Goal: Navigation & Orientation: Find specific page/section

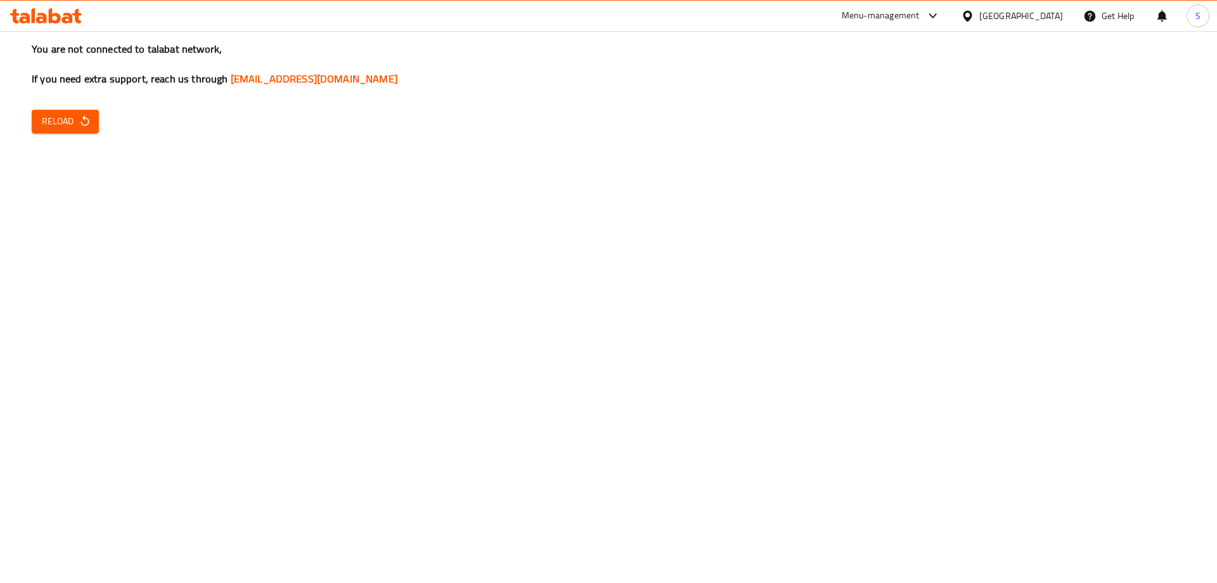
click at [79, 118] on icon "button" at bounding box center [85, 121] width 13 height 13
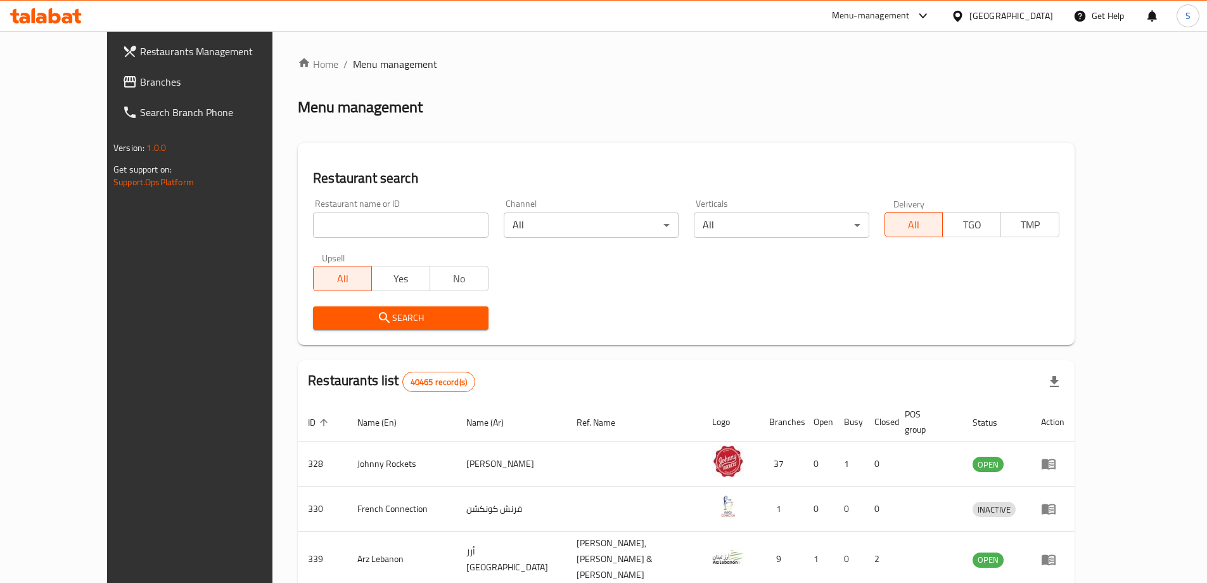
click at [951, 12] on div "[GEOGRAPHIC_DATA]" at bounding box center [1002, 16] width 122 height 30
click at [968, 7] on div "[GEOGRAPHIC_DATA]" at bounding box center [1002, 16] width 122 height 30
click at [1011, 28] on div "[GEOGRAPHIC_DATA]" at bounding box center [1002, 16] width 122 height 30
click at [1011, 19] on div "[GEOGRAPHIC_DATA]" at bounding box center [1012, 16] width 84 height 14
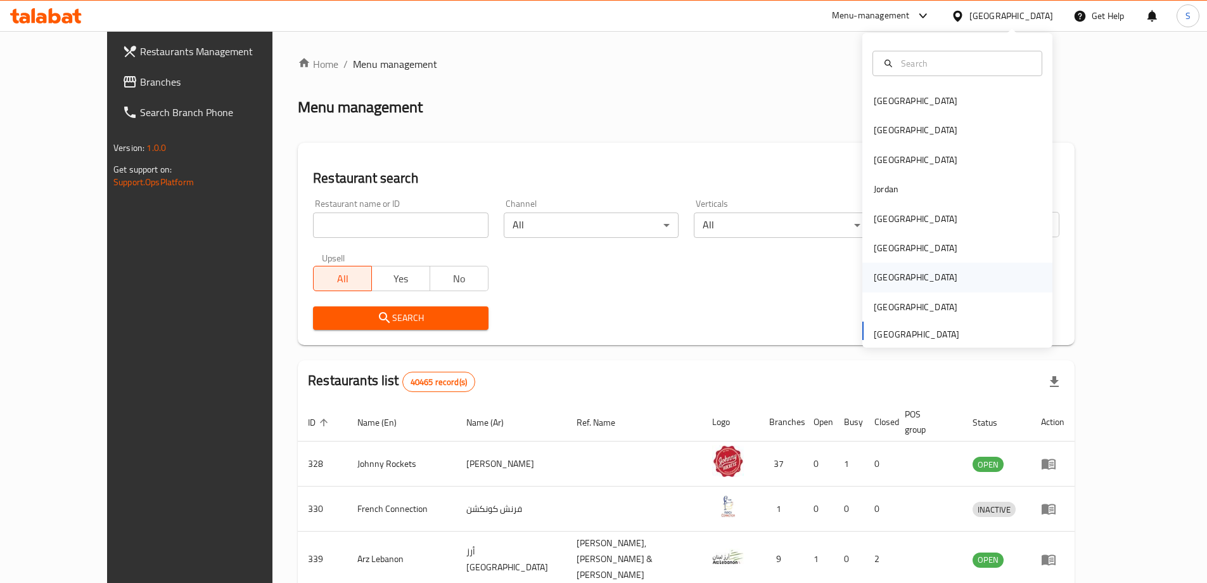
click at [901, 266] on div "Qatar" at bounding box center [958, 276] width 190 height 29
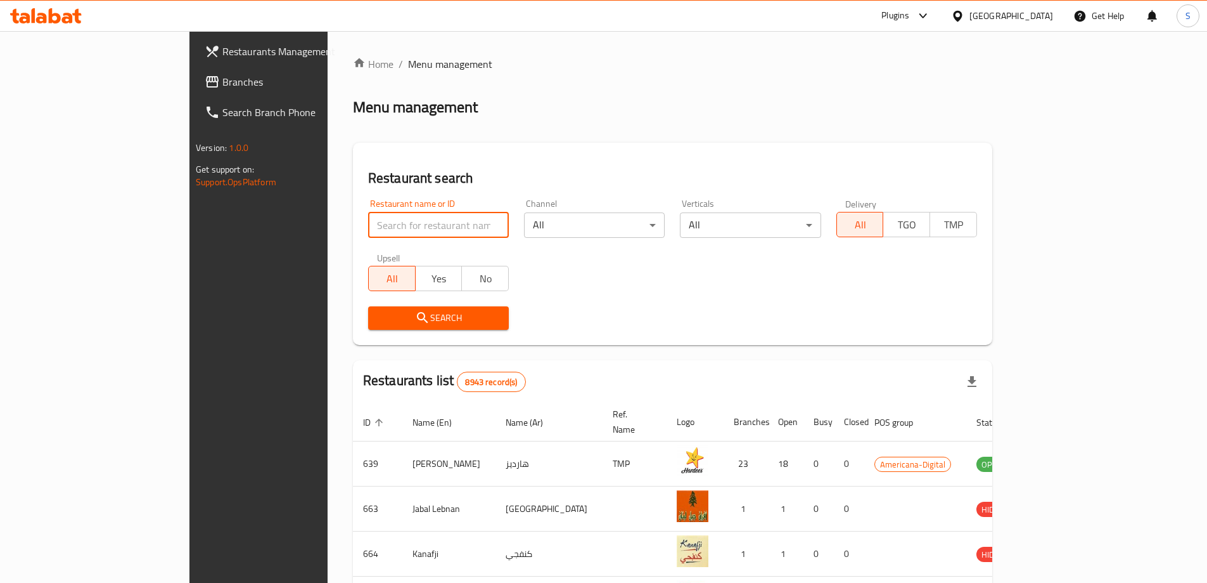
click at [368, 216] on input "search" at bounding box center [438, 224] width 141 height 25
paste input "15974"
type input "15974"
click at [383, 344] on div "Restaurant search Restaurant name or ID 15974 Restaurant name or ID Channel All…" at bounding box center [673, 244] width 640 height 202
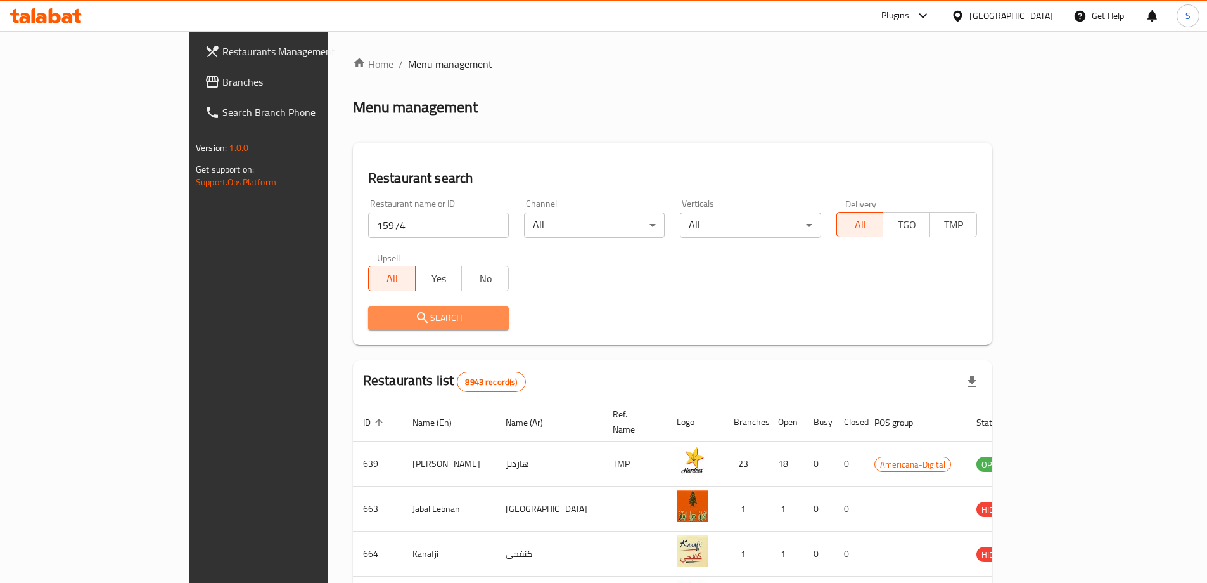
click at [383, 307] on button "Search" at bounding box center [438, 317] width 141 height 23
click at [383, 307] on div at bounding box center [603, 291] width 1207 height 583
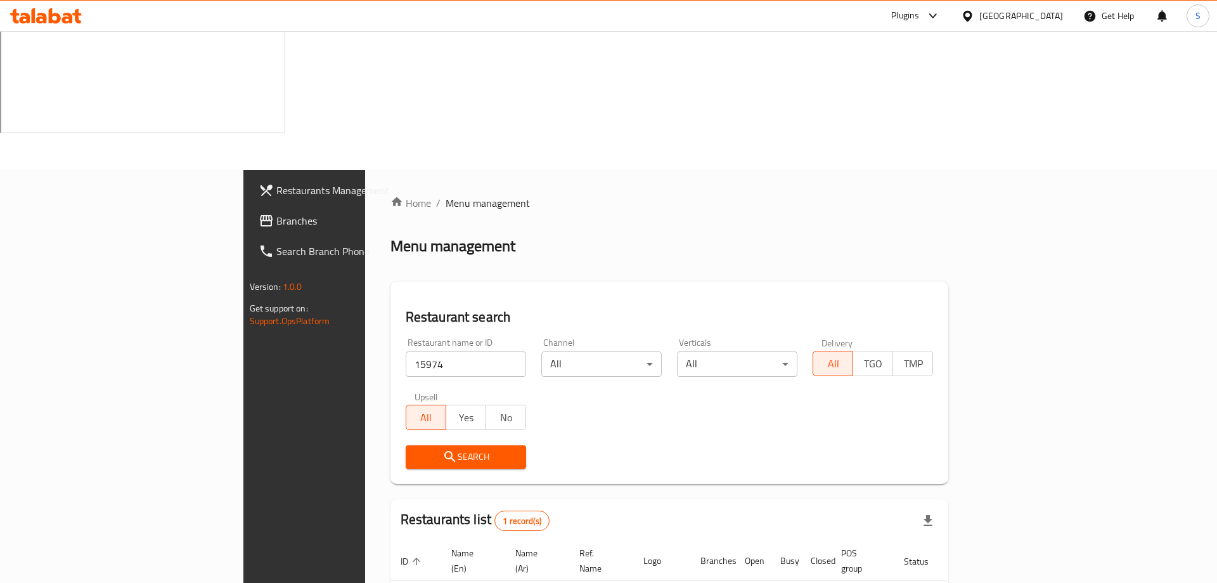
click at [749, 541] on div "Home / Menu management Menu management Restaurant search Restaurant name or ID …" at bounding box center [669, 432] width 609 height 524
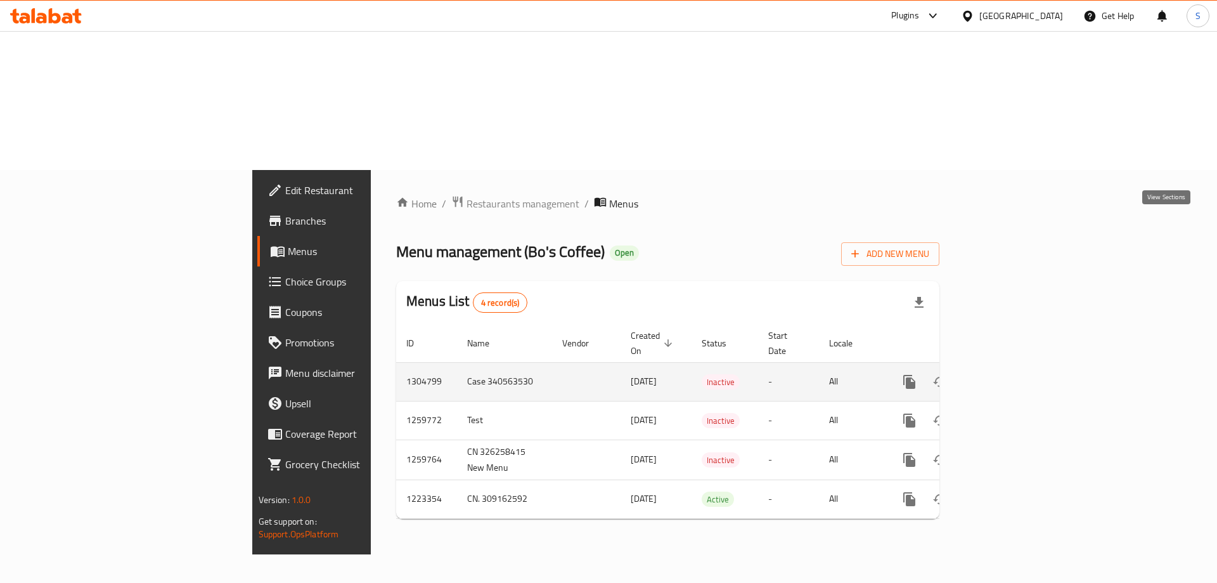
click at [1008, 374] on icon "enhanced table" at bounding box center [1000, 381] width 15 height 15
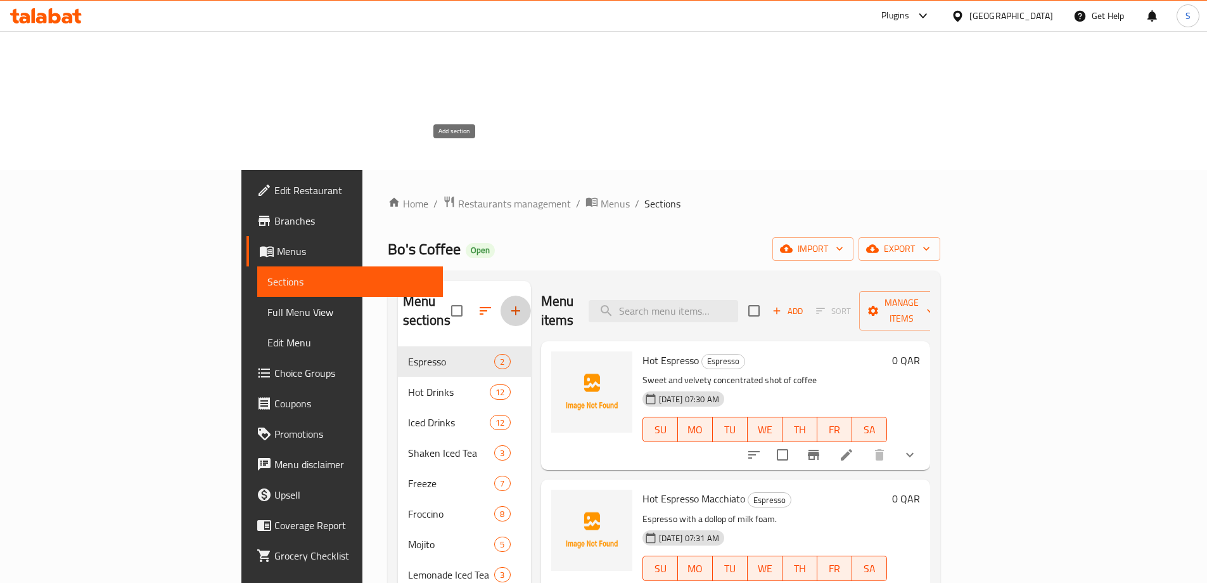
click at [512, 306] on icon "button" at bounding box center [516, 310] width 9 height 9
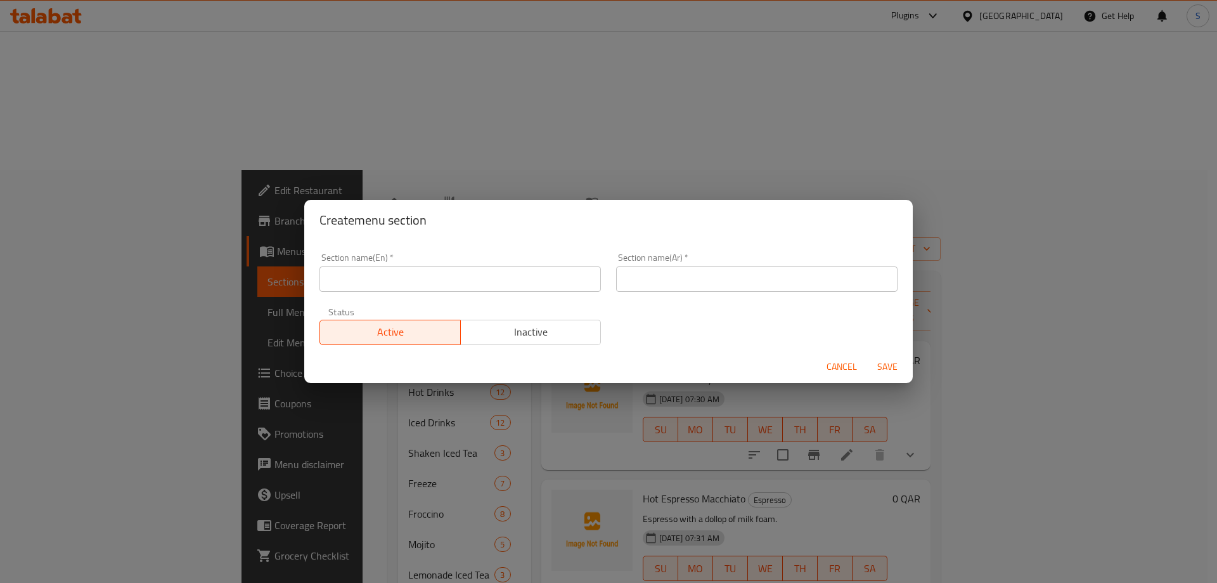
click at [558, 112] on div "Create menu section Section name(En)   * Section name(En) * Section name(Ar)   …" at bounding box center [608, 291] width 1217 height 583
click at [830, 363] on span "Cancel" at bounding box center [842, 367] width 30 height 16
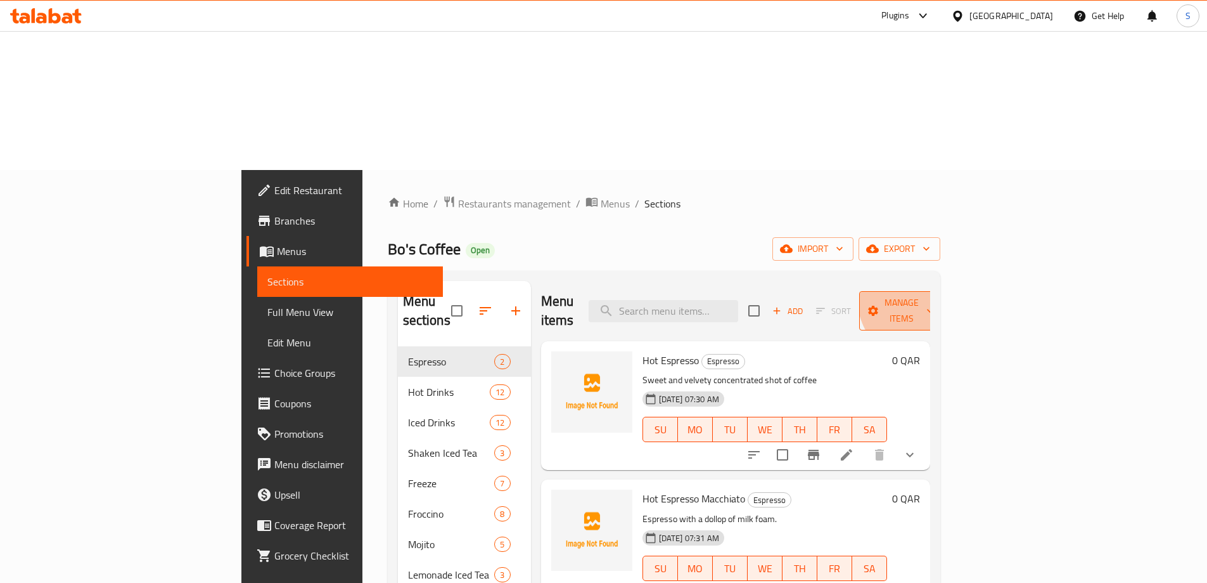
click at [934, 295] on span "Manage items" at bounding box center [902, 311] width 65 height 32
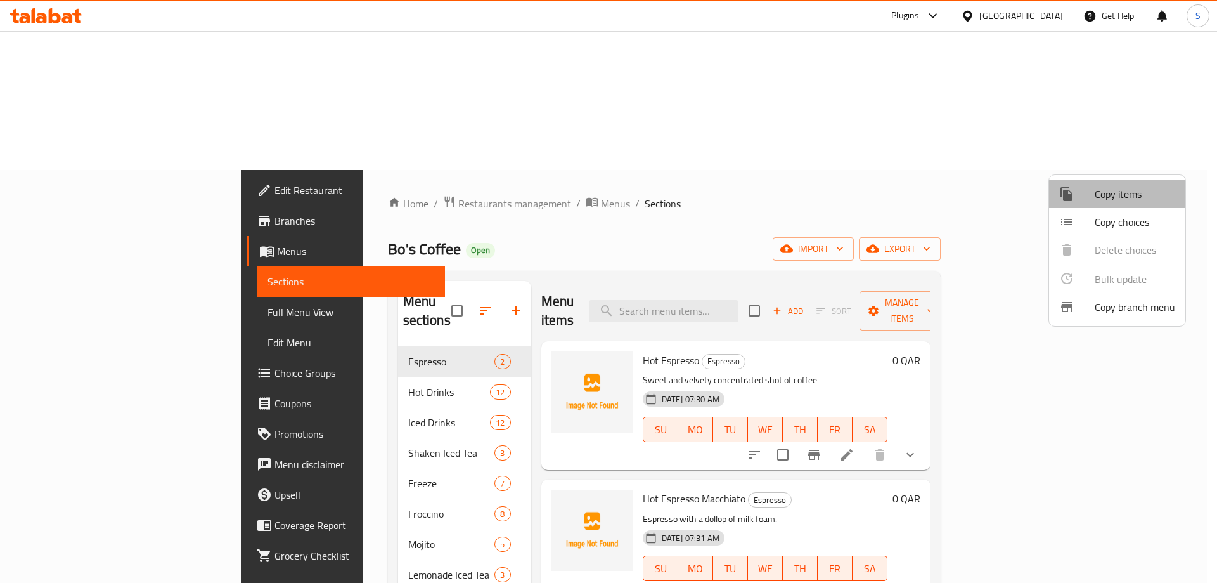
click at [1116, 188] on span "Copy items" at bounding box center [1135, 193] width 80 height 15
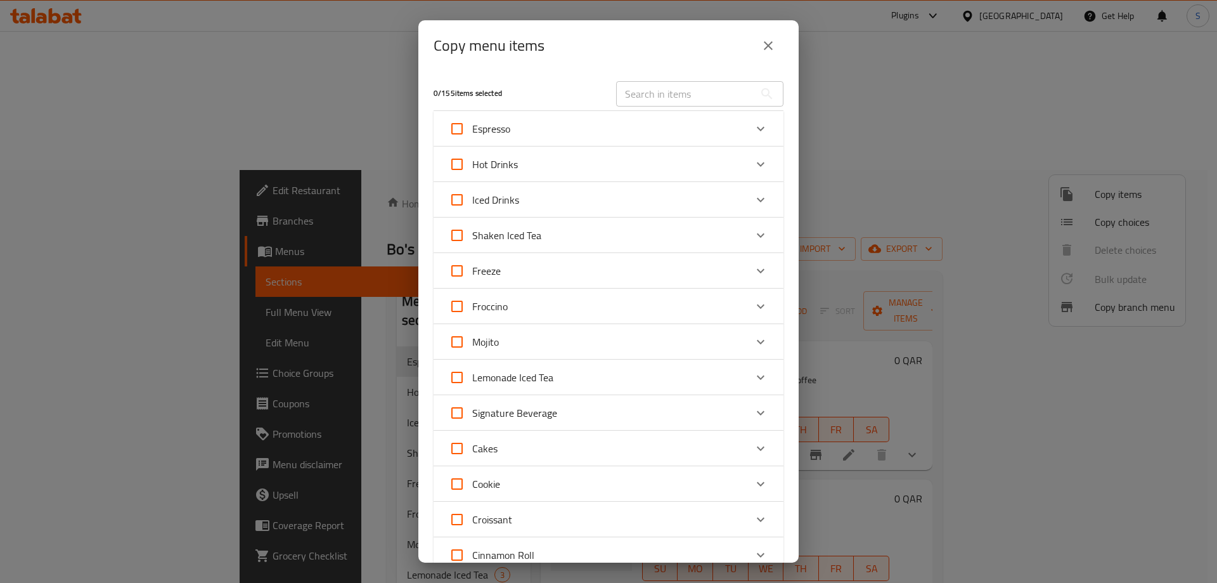
click at [769, 39] on icon "close" at bounding box center [768, 45] width 15 height 15
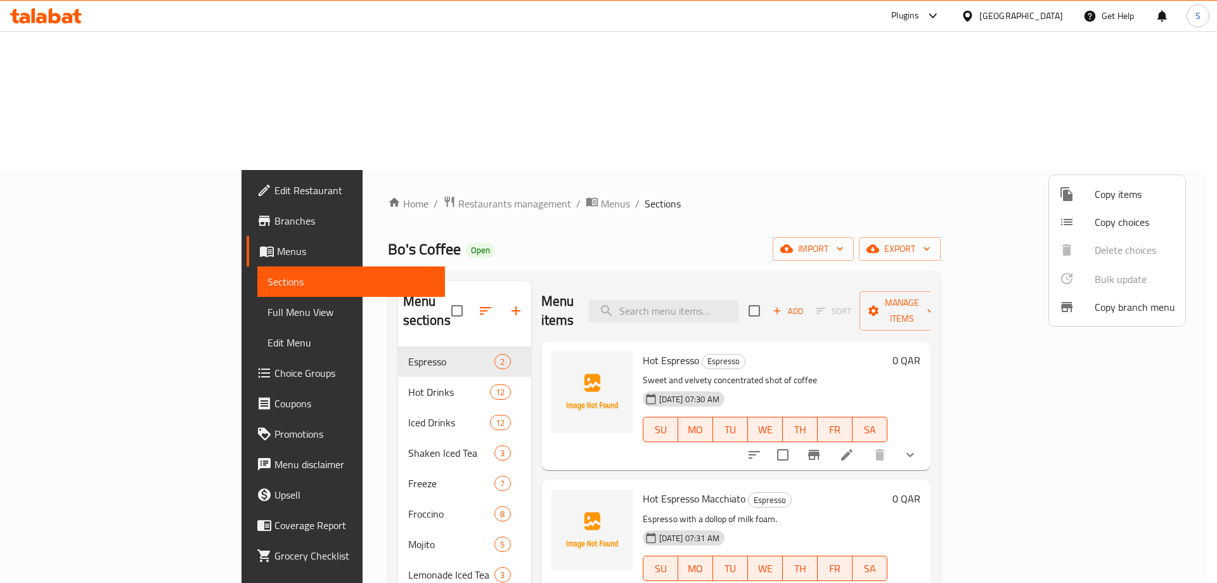
click at [1159, 113] on div at bounding box center [608, 291] width 1217 height 583
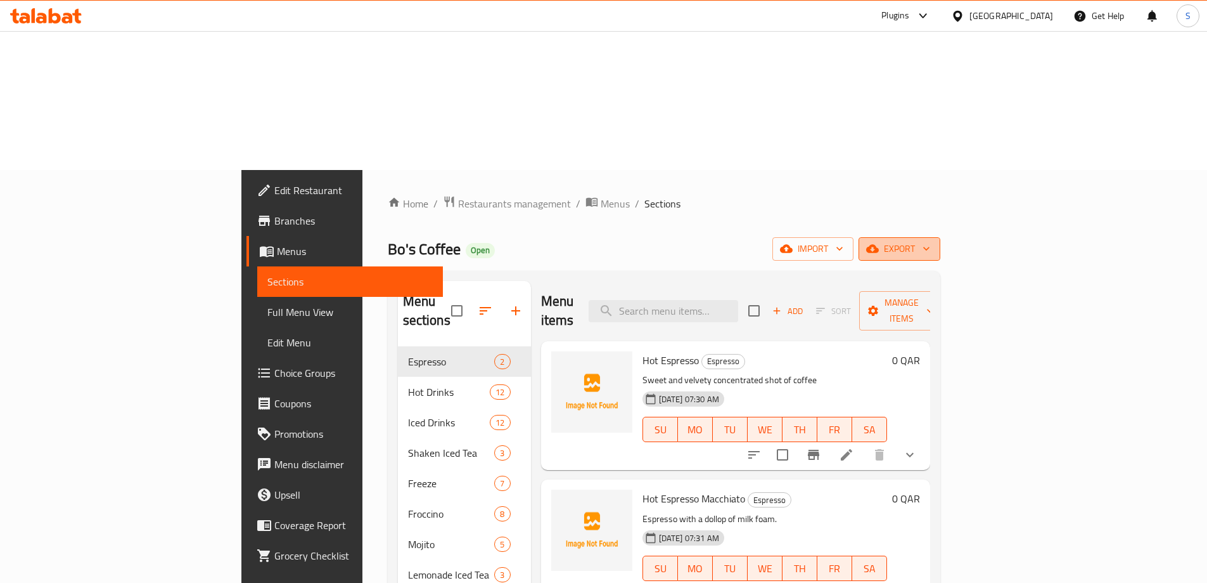
click at [930, 241] on span "export" at bounding box center [899, 249] width 61 height 16
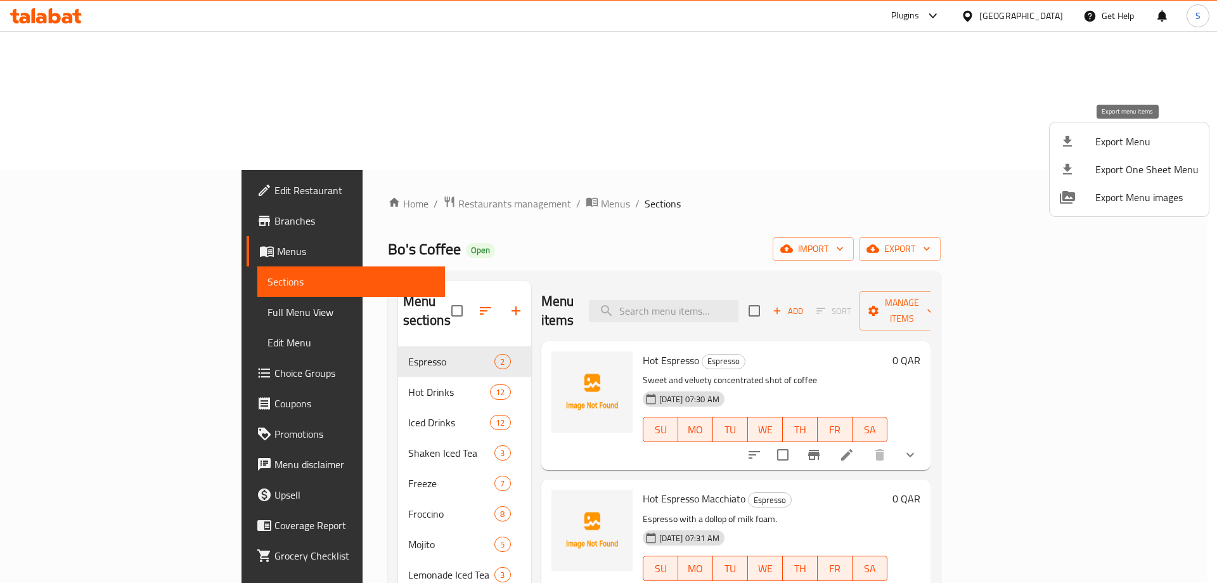
click at [1110, 148] on span "Export Menu" at bounding box center [1146, 141] width 103 height 15
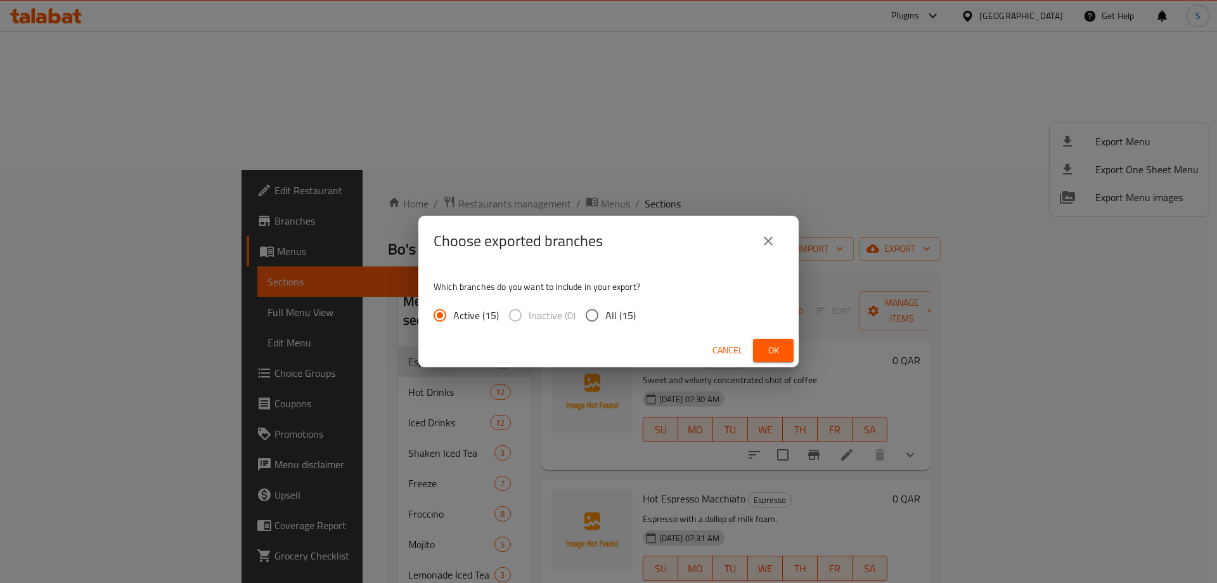
click at [593, 306] on input "All (15)" at bounding box center [592, 315] width 27 height 27
radio input "true"
click at [777, 347] on span "Ok" at bounding box center [773, 350] width 20 height 16
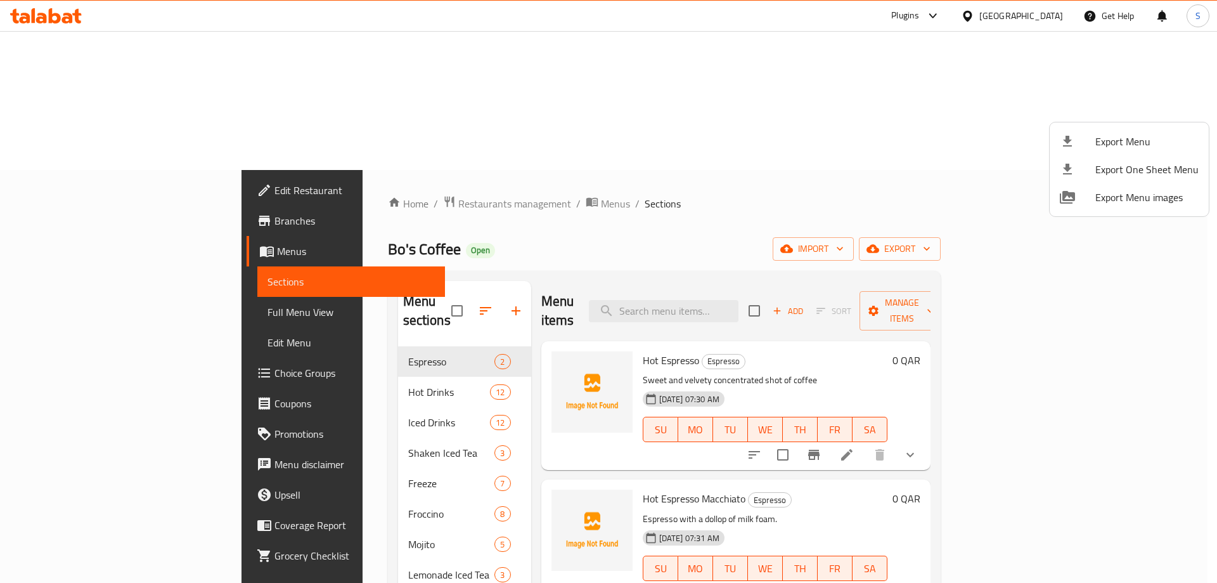
click at [453, 165] on div at bounding box center [608, 291] width 1217 height 583
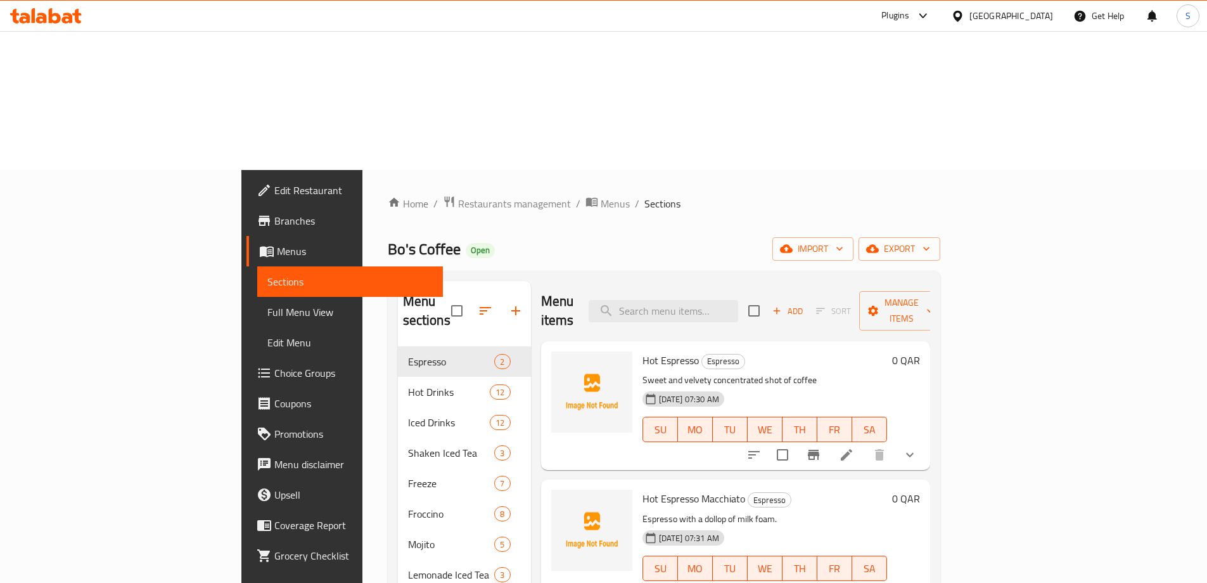
click at [508, 303] on icon "button" at bounding box center [515, 310] width 15 height 15
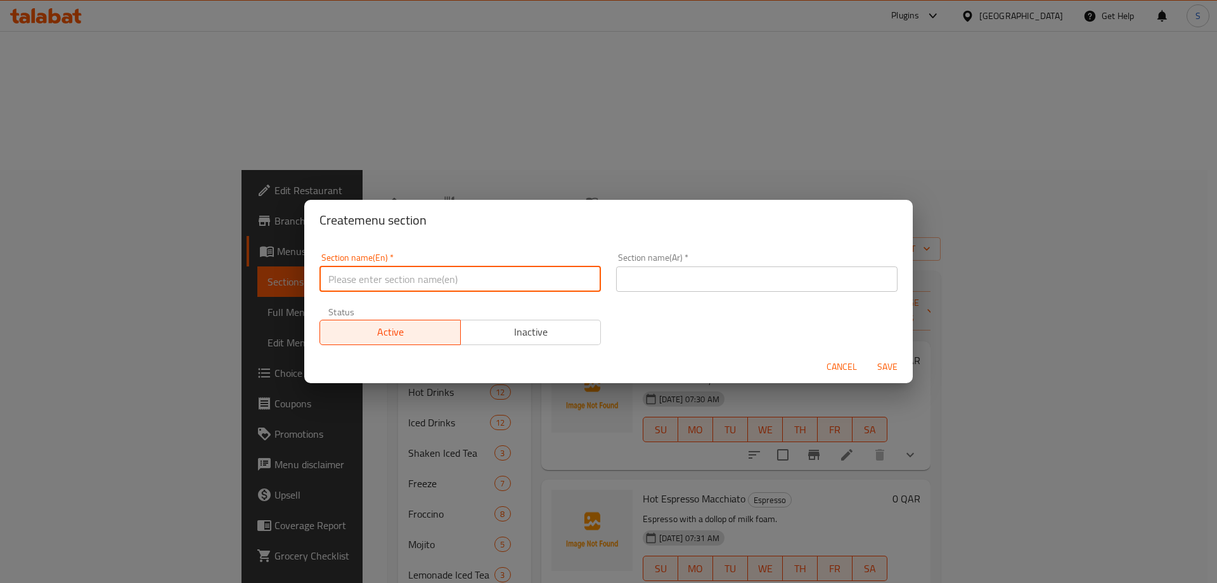
click at [482, 279] on input "text" at bounding box center [459, 278] width 281 height 25
paste input "RED BULL MOJITO"
click at [482, 279] on input "RED BULL MOJITO" at bounding box center [459, 278] width 281 height 25
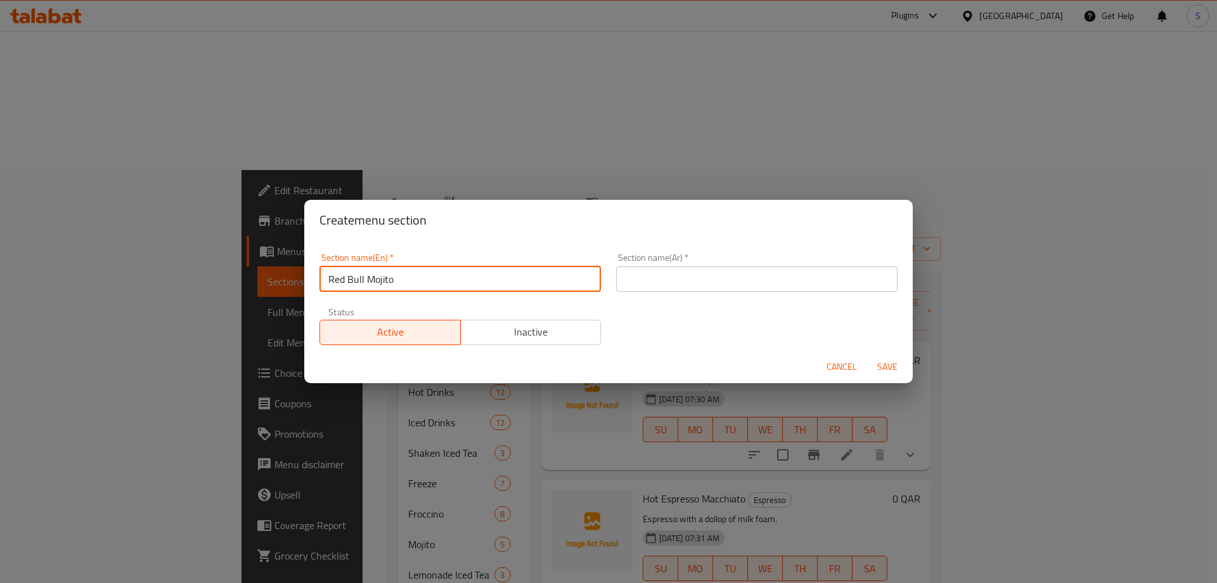
type input "Red Bull Mojito"
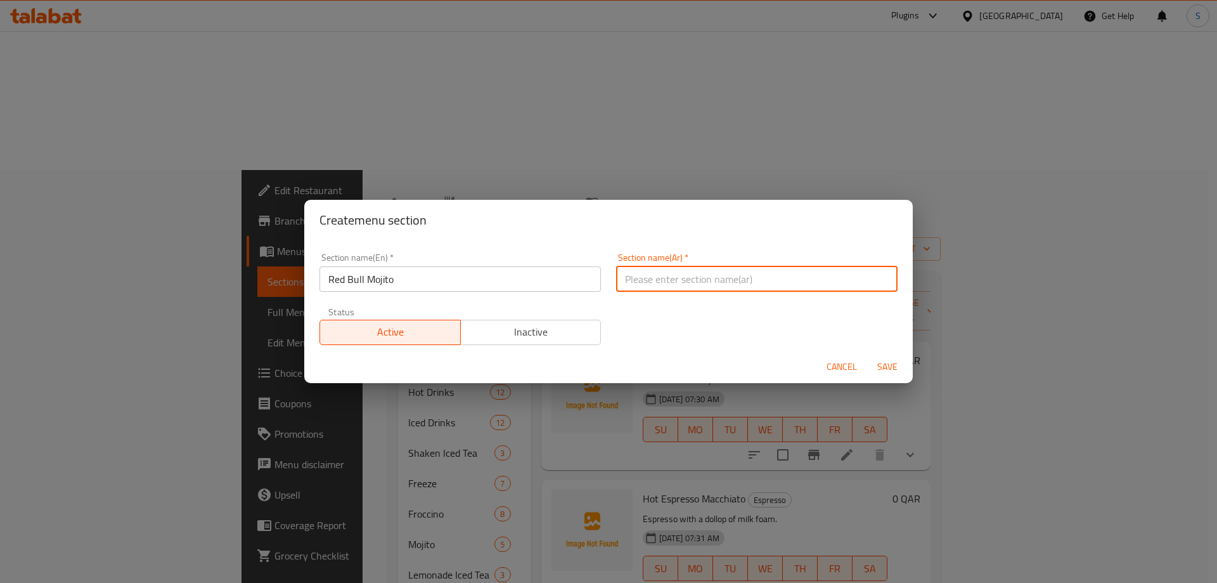
click at [681, 282] on input "text" at bounding box center [756, 278] width 281 height 25
type input "ريد بول موهيتو"
click at [892, 367] on span "Save" at bounding box center [887, 367] width 30 height 16
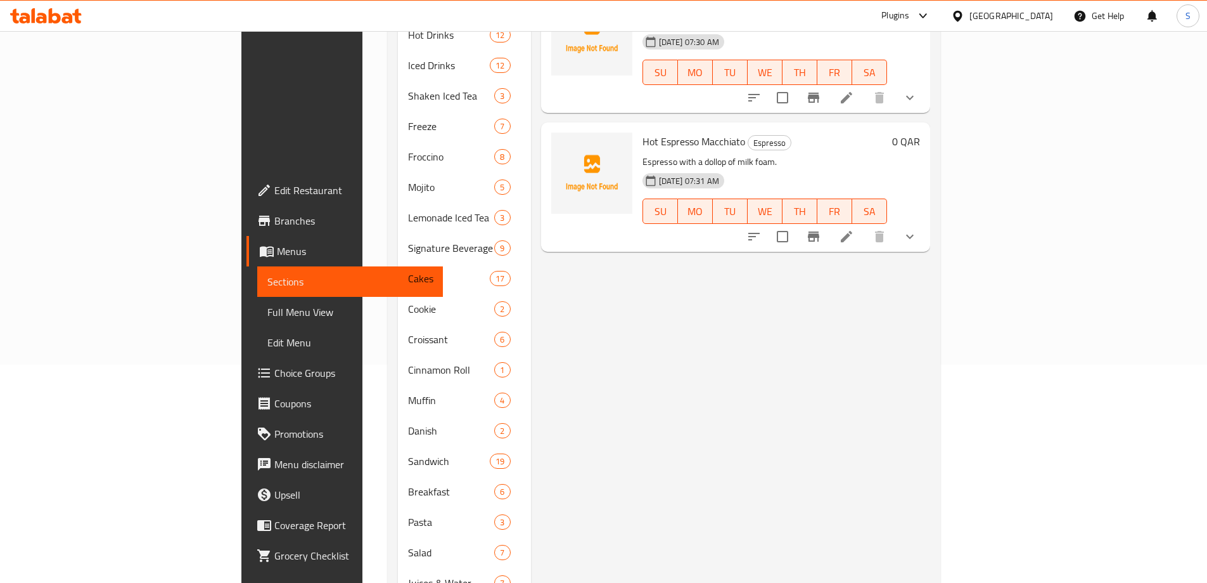
scroll to position [377, 0]
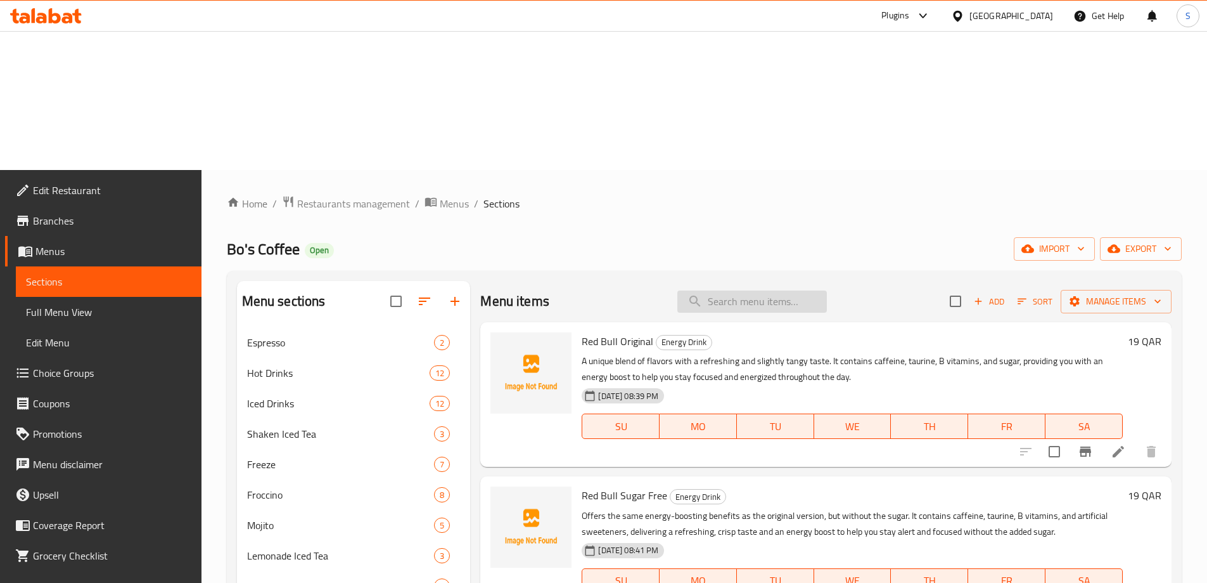
click at [742, 290] on input "search" at bounding box center [753, 301] width 150 height 22
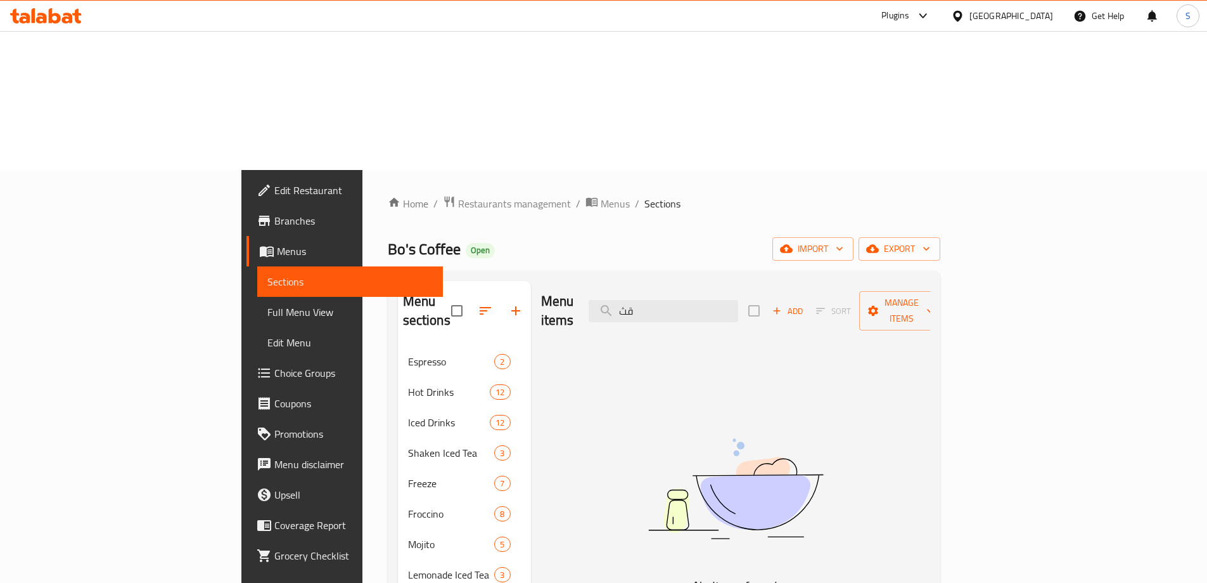
type input "ق"
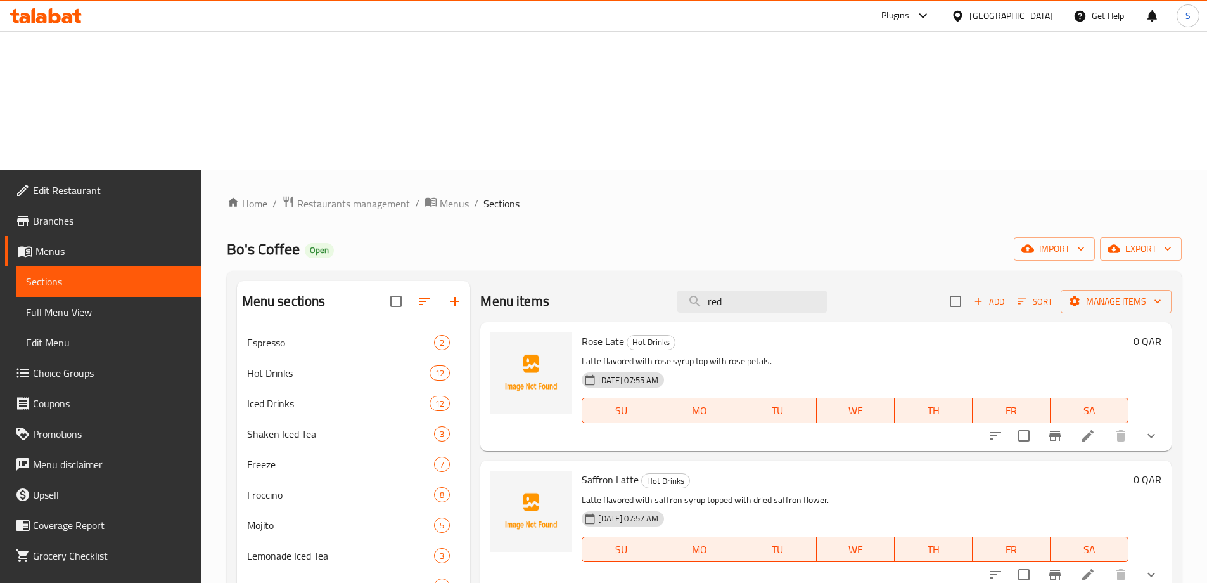
type input "red"
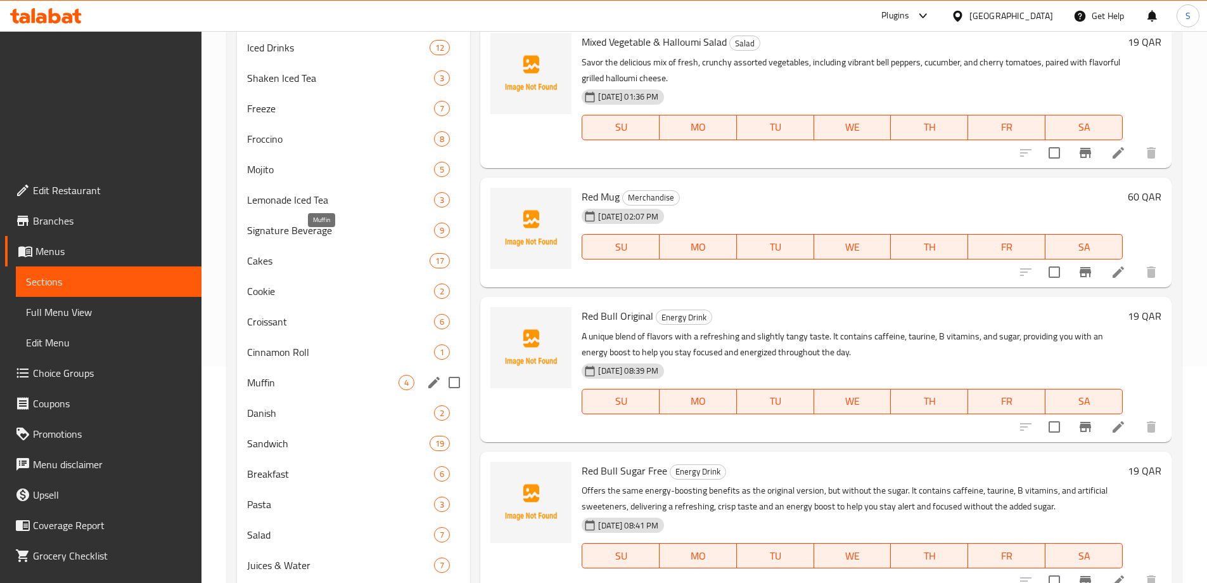
scroll to position [377, 0]
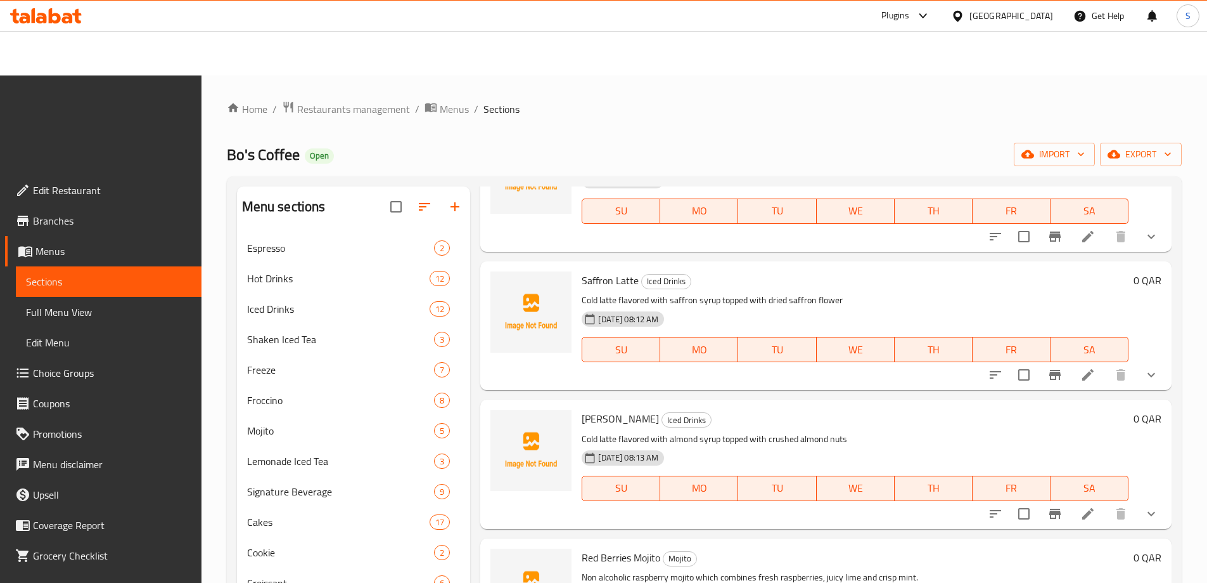
scroll to position [407, 0]
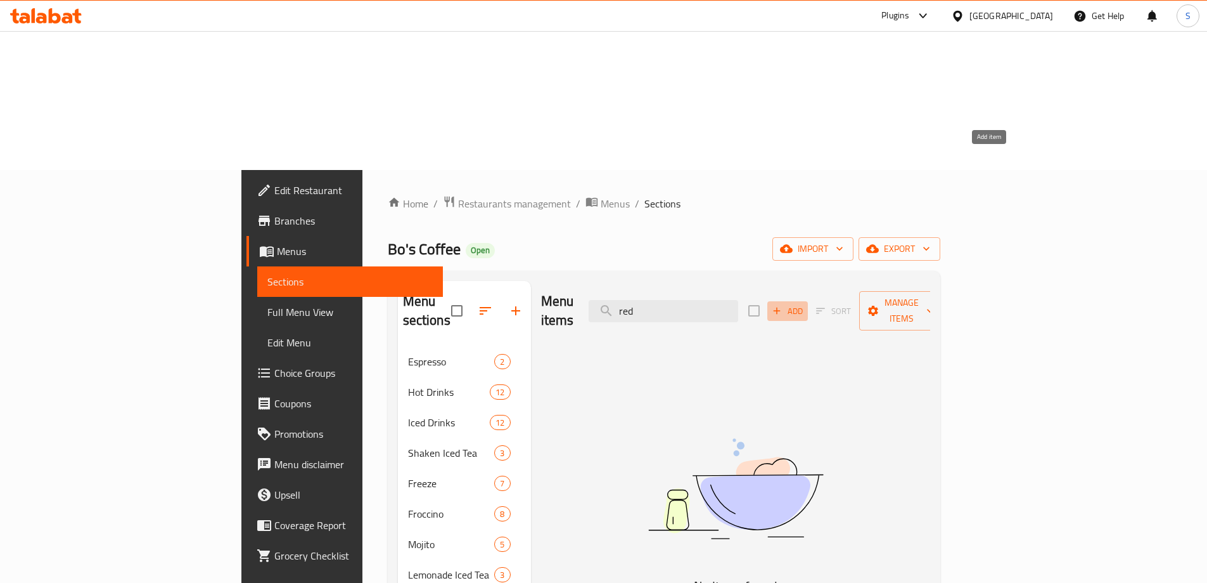
click at [805, 304] on span "Add" at bounding box center [788, 311] width 34 height 15
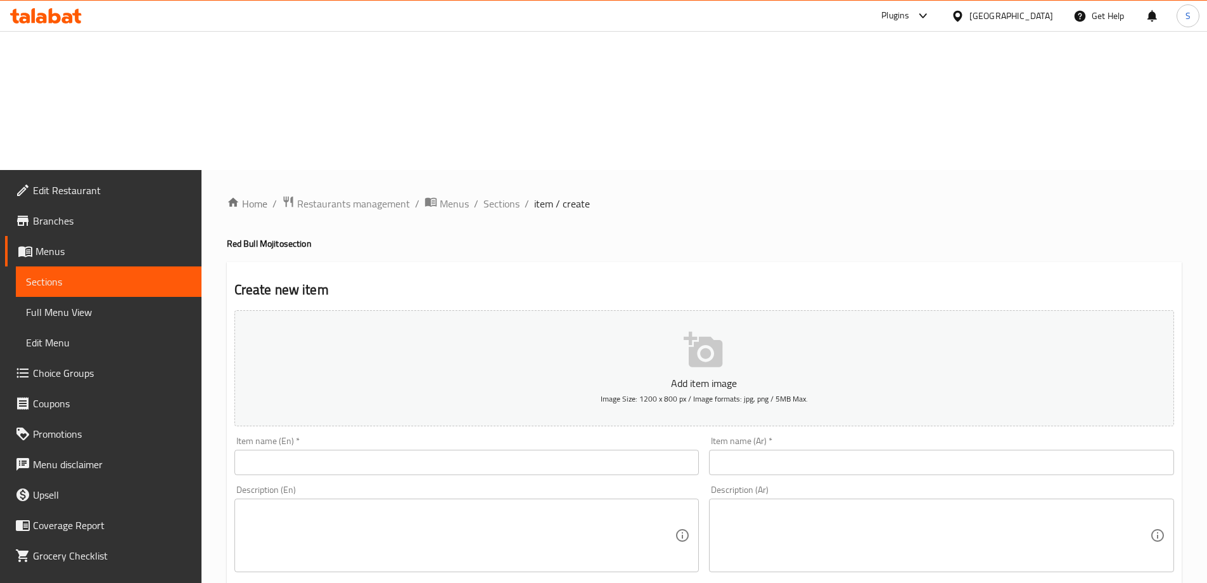
click at [430, 449] on input "text" at bounding box center [467, 461] width 465 height 25
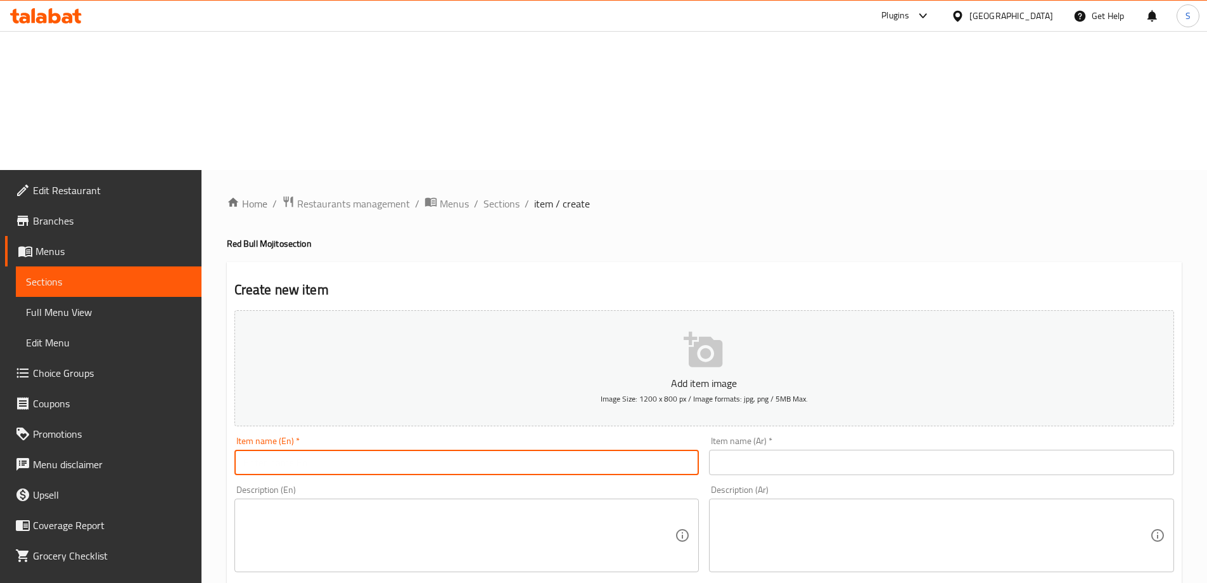
paste input "Red bull Blue Lagoon"
click at [432, 449] on input "Red bull Blue Lagoon" at bounding box center [467, 461] width 465 height 25
click at [433, 449] on input "Red Bull Blue Lagoon" at bounding box center [467, 461] width 465 height 25
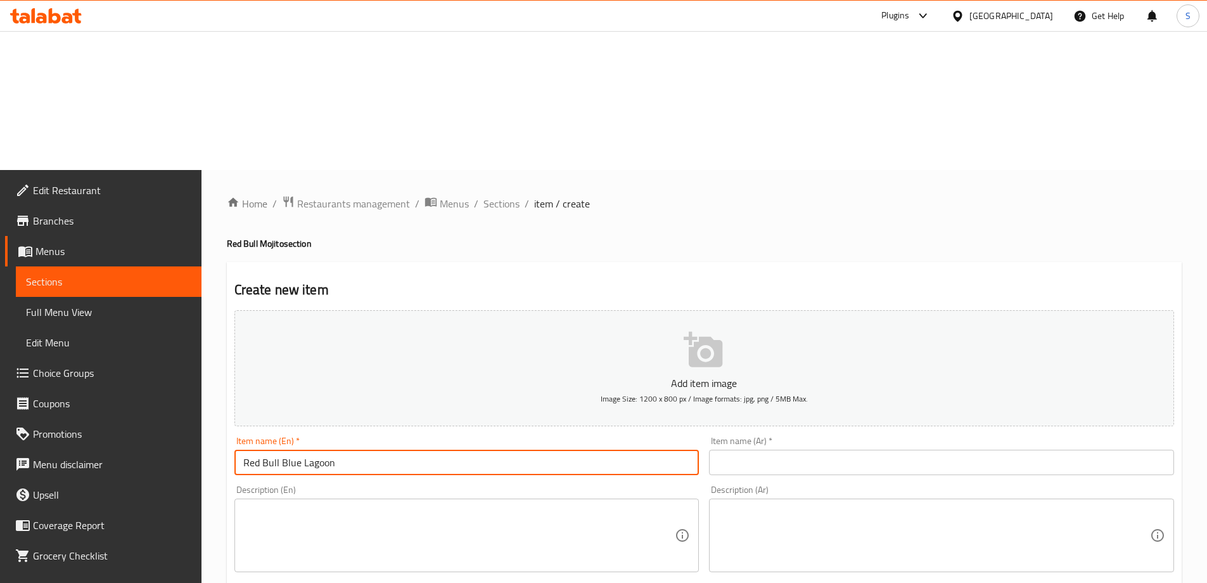
type input "Red Bull Blue Lagoon"
click at [498, 505] on textarea at bounding box center [459, 535] width 432 height 60
paste textarea "A refreshing mocktail made with Red Bull, Blue Lagoon syrup, and a blend of cit…"
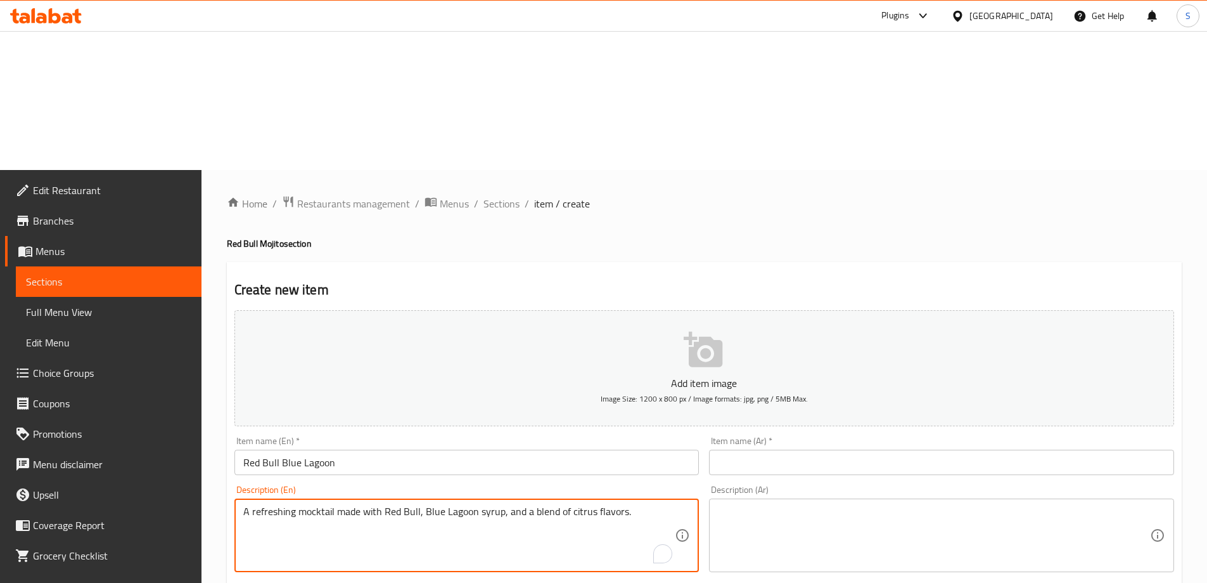
type textarea "A refreshing mocktail made with Red Bull, Blue Lagoon syrup, and a blend of cit…"
click at [859, 436] on div "Item name (Ar)   * Item name (Ar) *" at bounding box center [941, 455] width 465 height 39
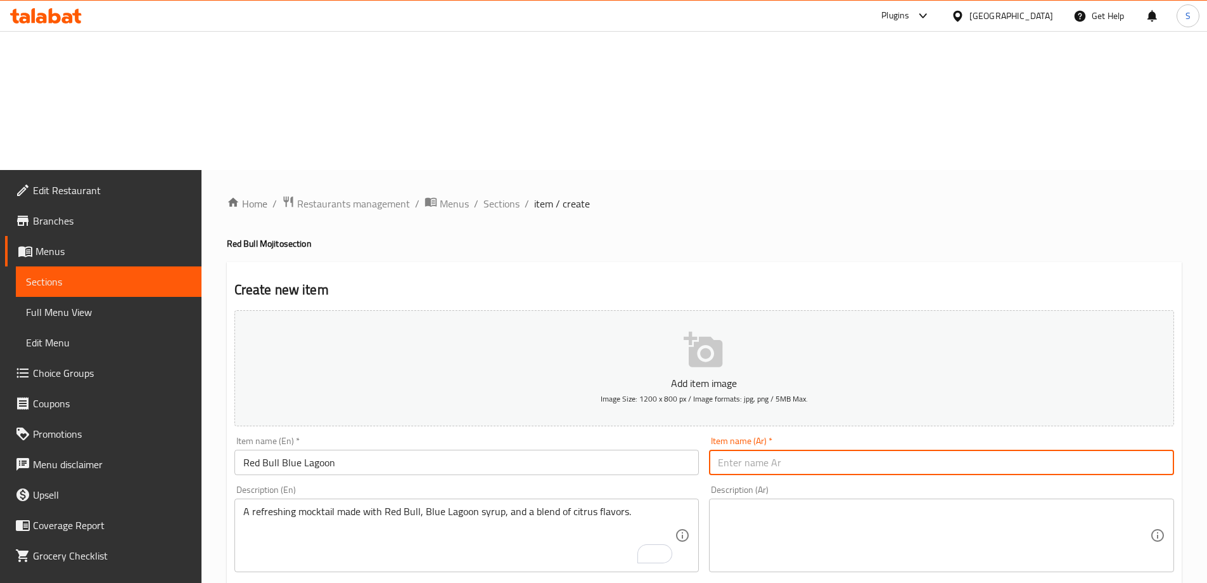
click at [861, 449] on input "text" at bounding box center [941, 461] width 465 height 25
paste input "ريد بُل بلو لاجون"
type input "ريد بُل بلو لاجون"
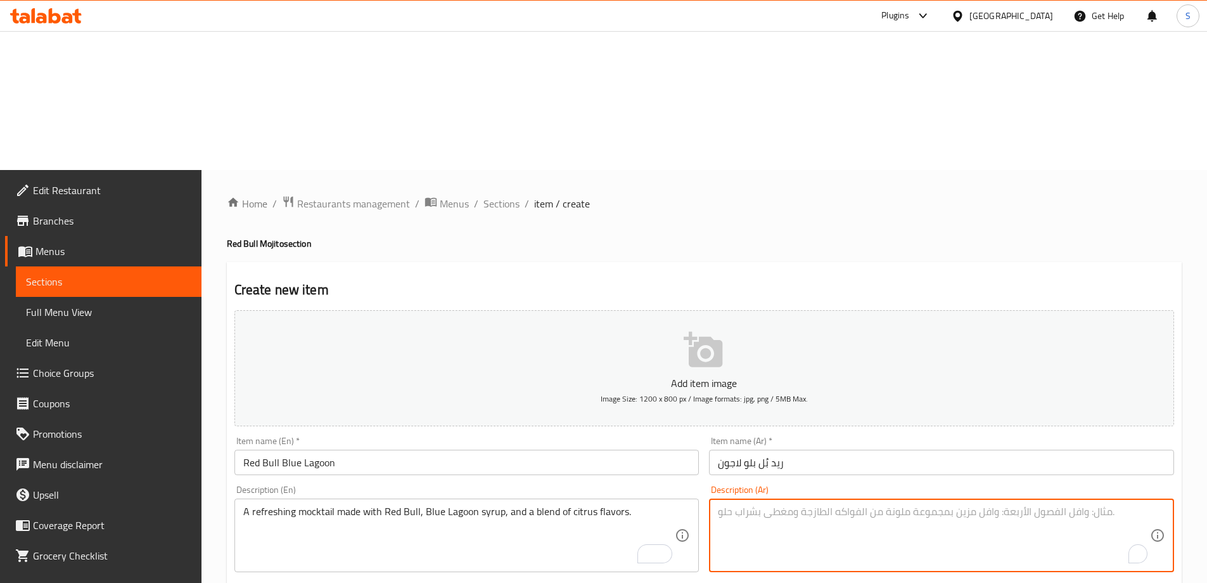
click at [958, 505] on textarea "To enrich screen reader interactions, please activate Accessibility in Grammarl…" at bounding box center [934, 535] width 432 height 60
paste textarea "موكتيل منعش مصنوع من ريد بُل، شراب بلو لاجون، ومزيج من النكهات الحمضية."
type textarea "موكتيل منعش مصنوع من ريد بُل، شراب بلو لاجون، ومزيج من النكهات الحمضية."
click at [802, 449] on input "ريد بُل بلو لاجون" at bounding box center [941, 461] width 465 height 25
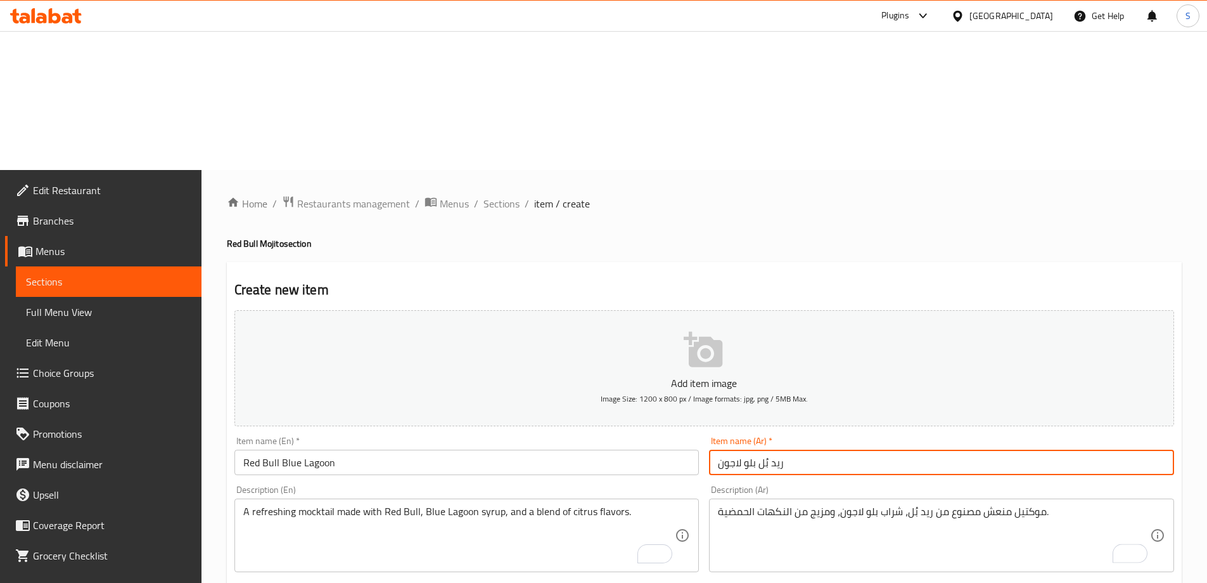
click at [765, 449] on input "ريد بُل بلو لاجون" at bounding box center [941, 461] width 465 height 25
type input "ريد بل بلو لاجون"
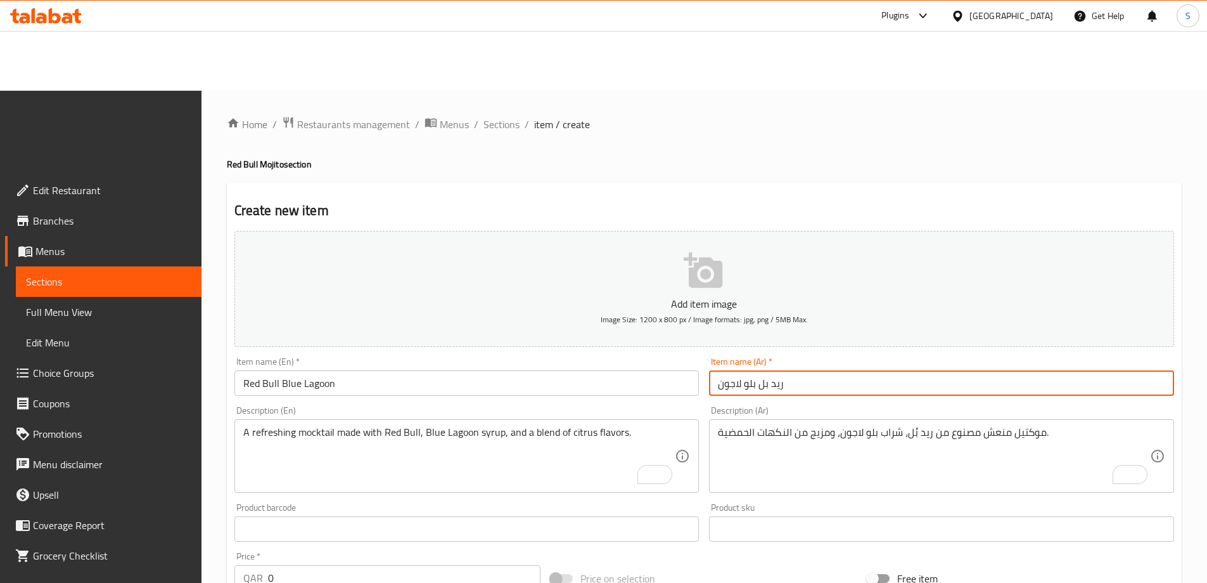
scroll to position [190, 0]
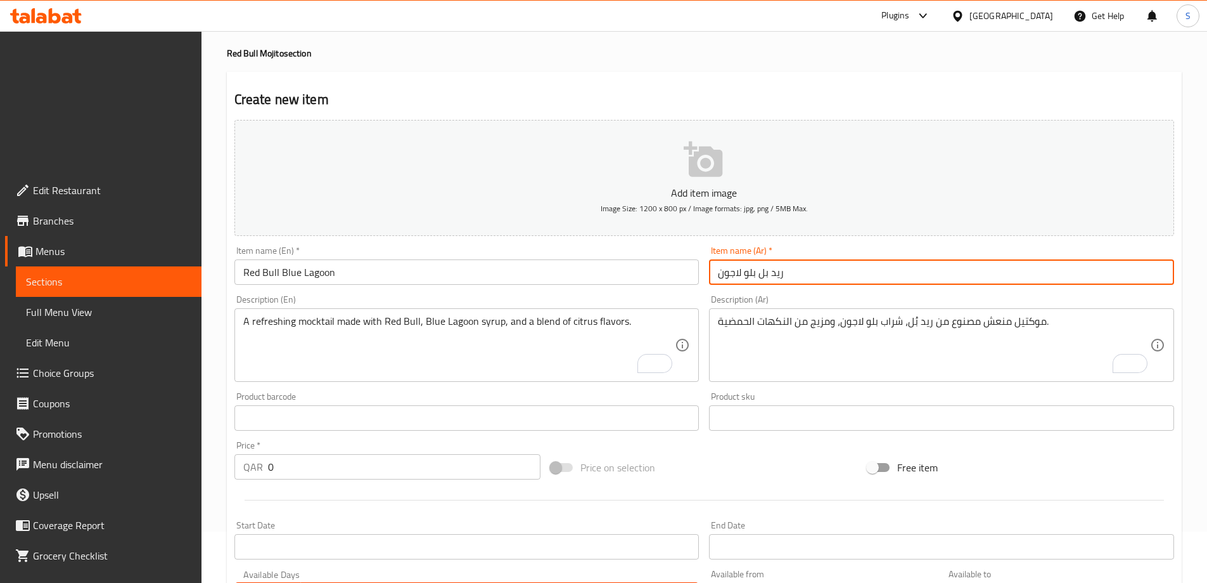
click at [354, 454] on input "0" at bounding box center [404, 466] width 273 height 25
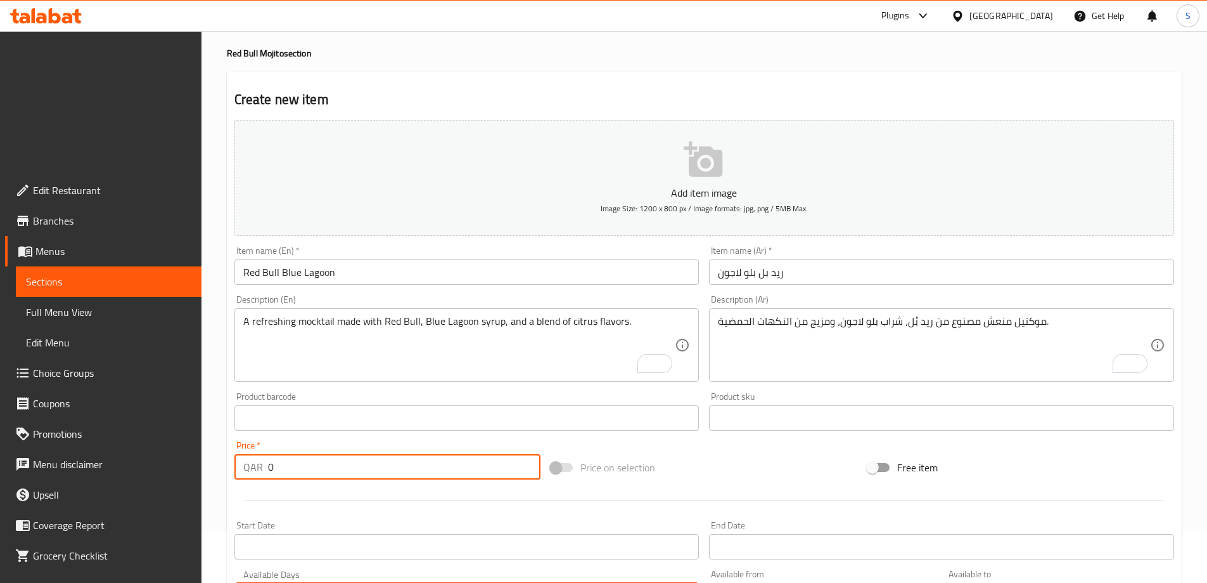
click at [354, 454] on input "0" at bounding box center [404, 466] width 273 height 25
paste input "27"
type input "27"
click at [738, 310] on div "Add item image Image Size: 1200 x 800 px / Image formats: jpg, png / 5MB Max. I…" at bounding box center [704, 388] width 950 height 546
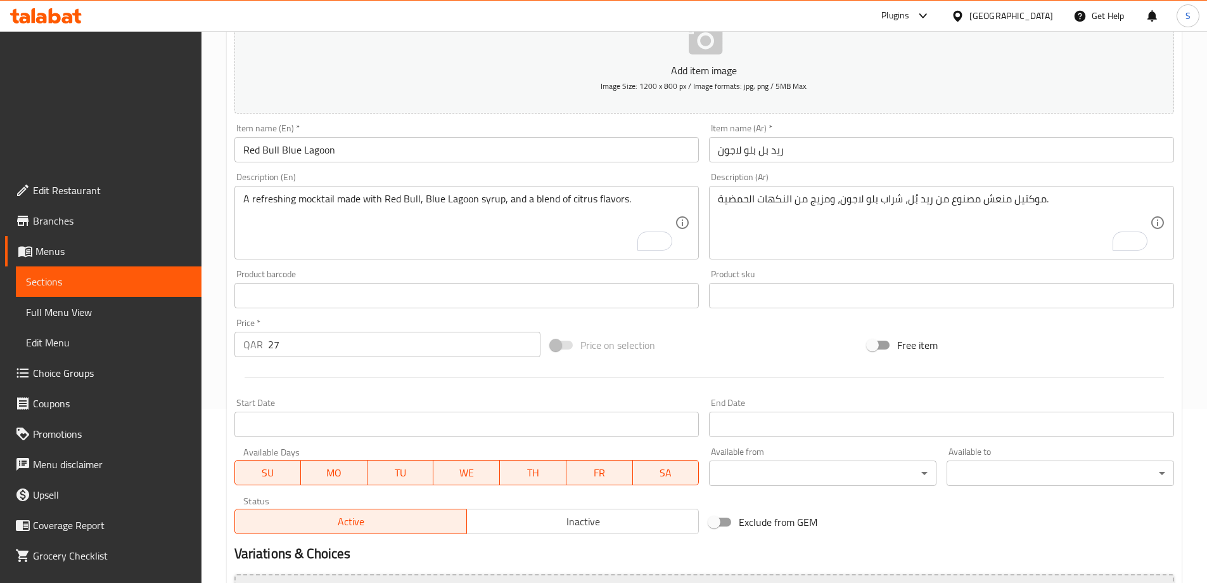
scroll to position [313, 0]
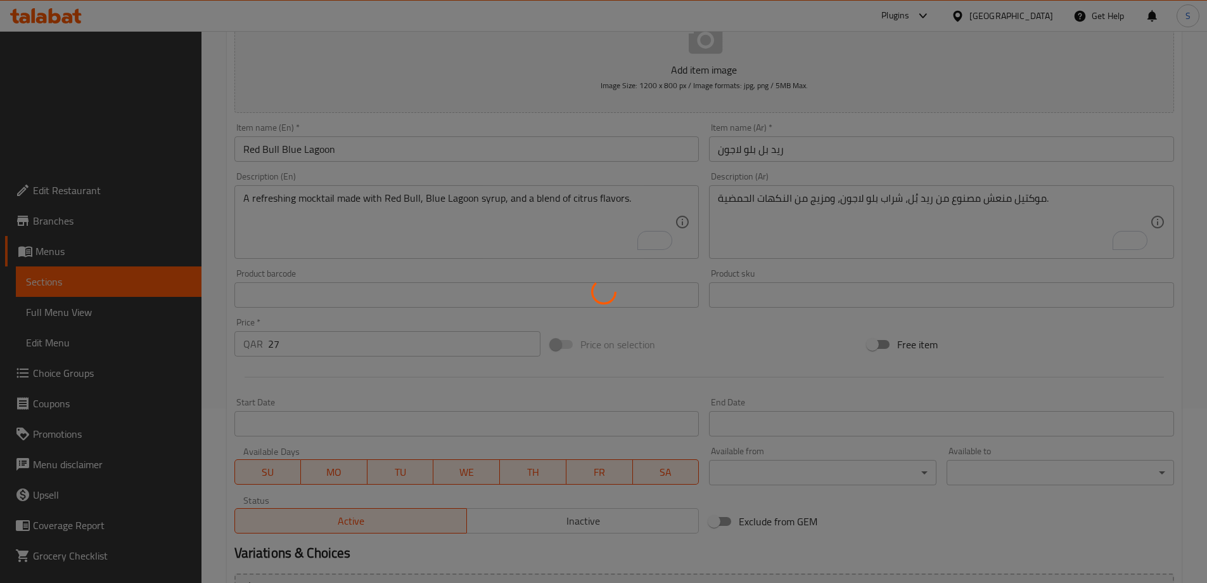
type input "0"
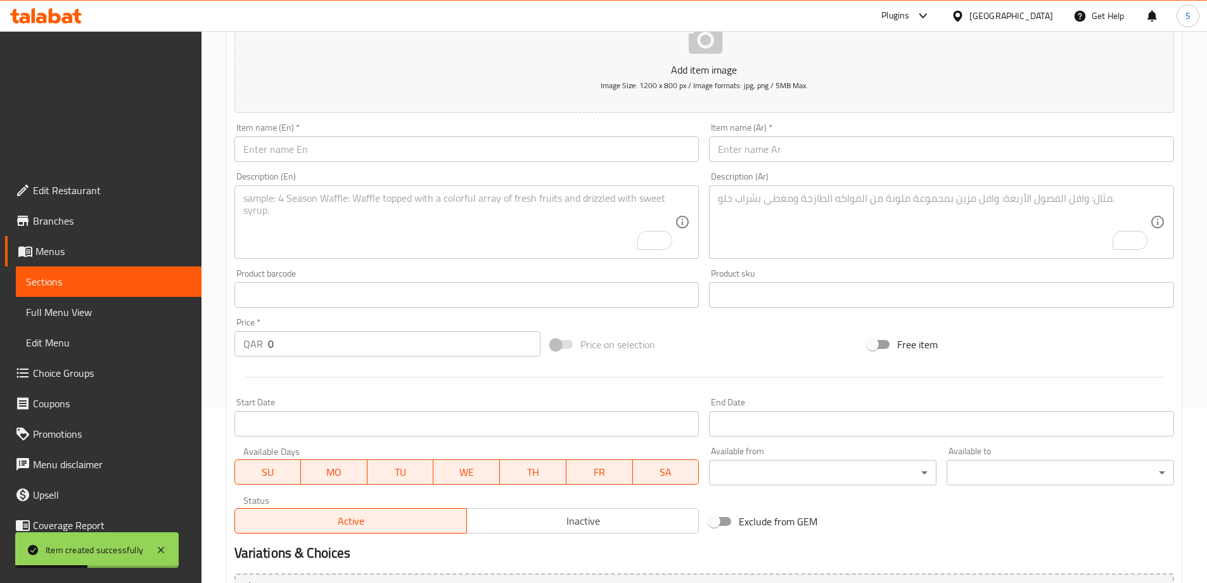
scroll to position [0, 0]
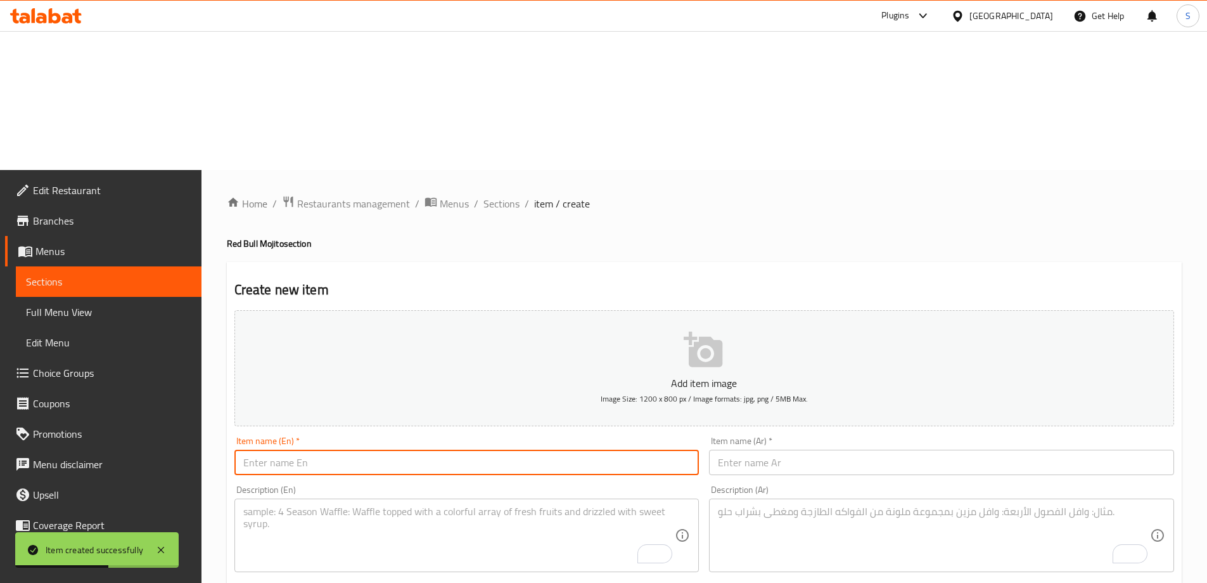
click at [502, 449] on input "text" at bounding box center [467, 461] width 465 height 25
paste input "Red bull Strawberry"
type input "Red bull Strawberry"
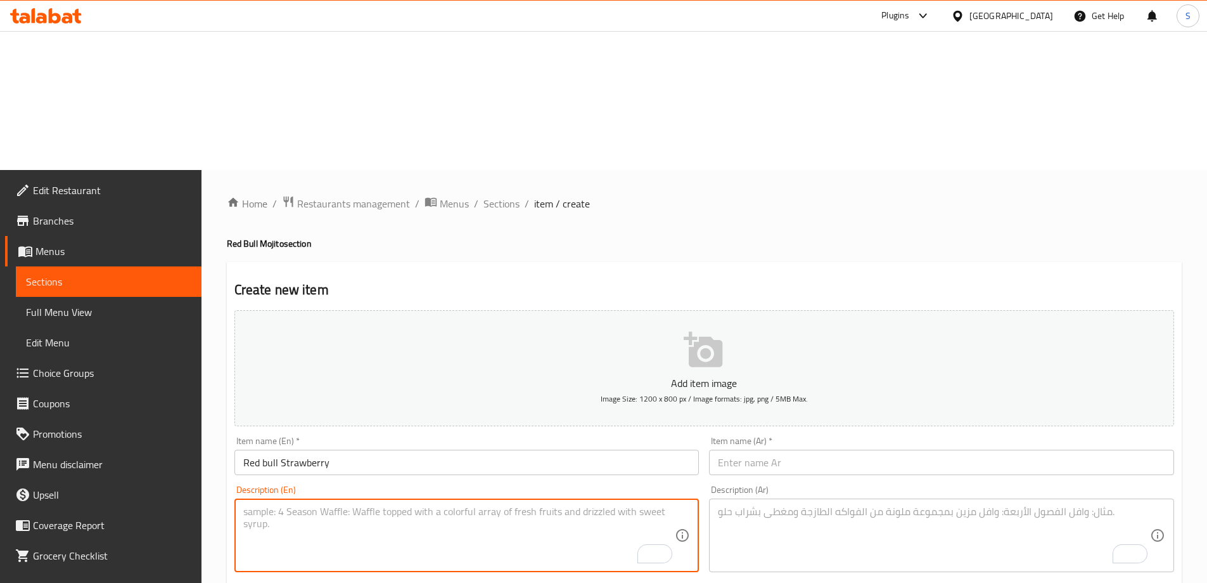
click at [441, 505] on textarea "To enrich screen reader interactions, please activate Accessibility in Grammarl…" at bounding box center [459, 535] width 432 height 60
paste textarea "A refreshing energy drink made with Red Bull, blended with the sweet and fruity…"
type textarea "A refreshing energy drink made with Red Bull, blended with the sweet and fruity…"
click at [809, 449] on input "text" at bounding box center [941, 461] width 465 height 25
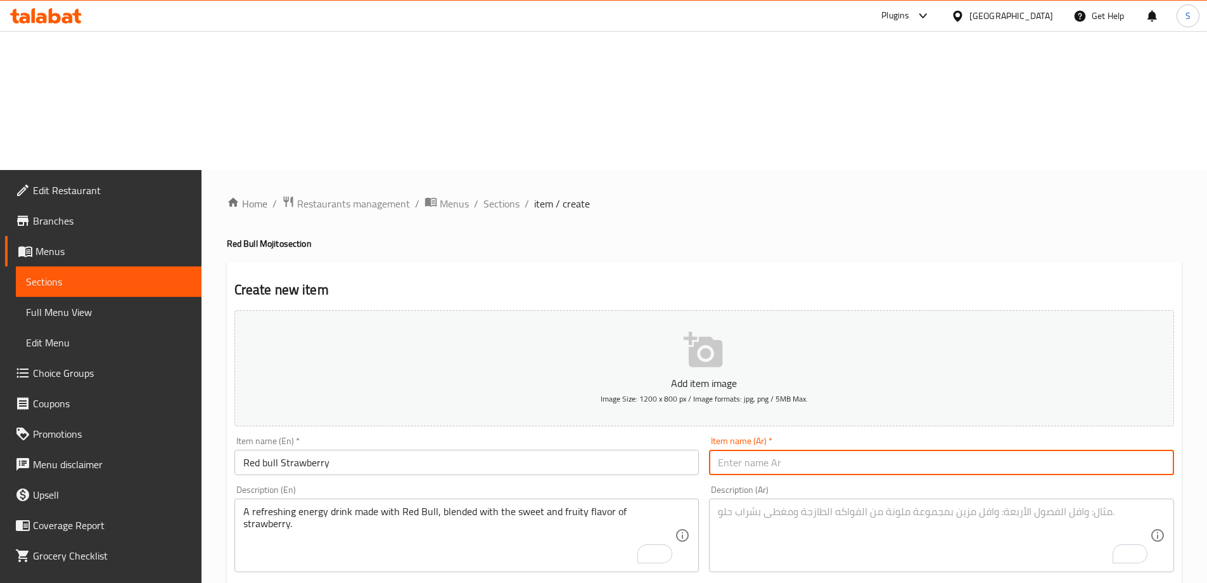
paste input "ريد بُل بالفراولة"
click at [762, 449] on input "ريد بُل بالفراولة" at bounding box center [941, 461] width 465 height 25
type input "ريد بل بالفراولة"
click at [875, 505] on textarea "To enrich screen reader interactions, please activate Accessibility in Grammarl…" at bounding box center [934, 535] width 432 height 60
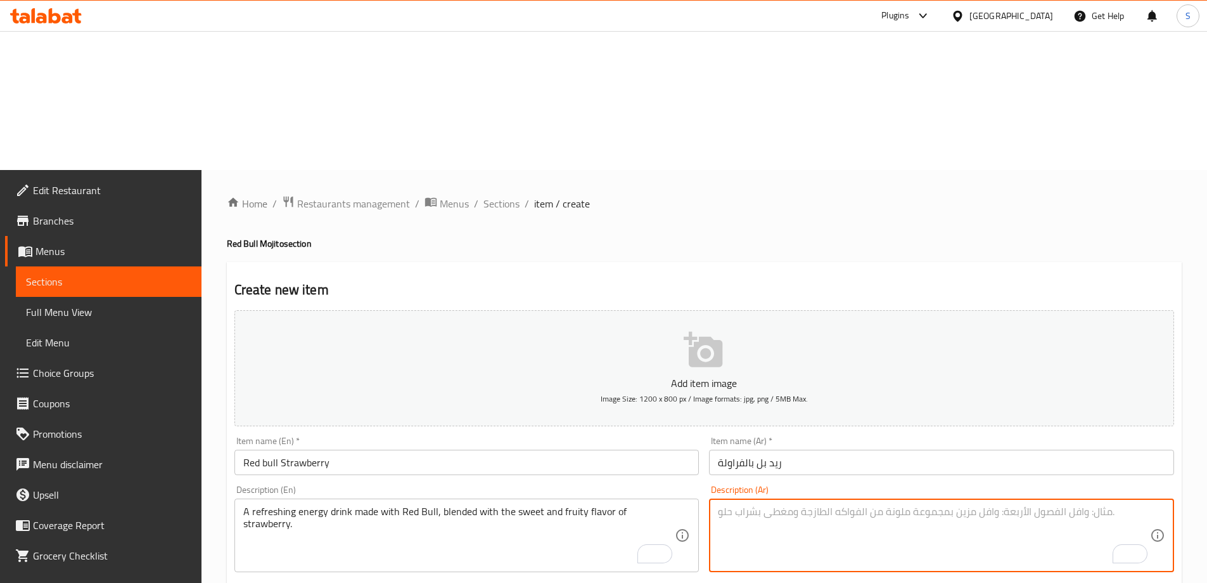
paste textarea "مشروب طاقة منعش مصنوع من ريد بُل وممزوج بنكهة الفراولة الحلوة والفواكه"
type textarea "مشروب طاقة منعش مصنوع من ريد بُل وممزوج بنكهة الفراولة الحلوة والفواكه"
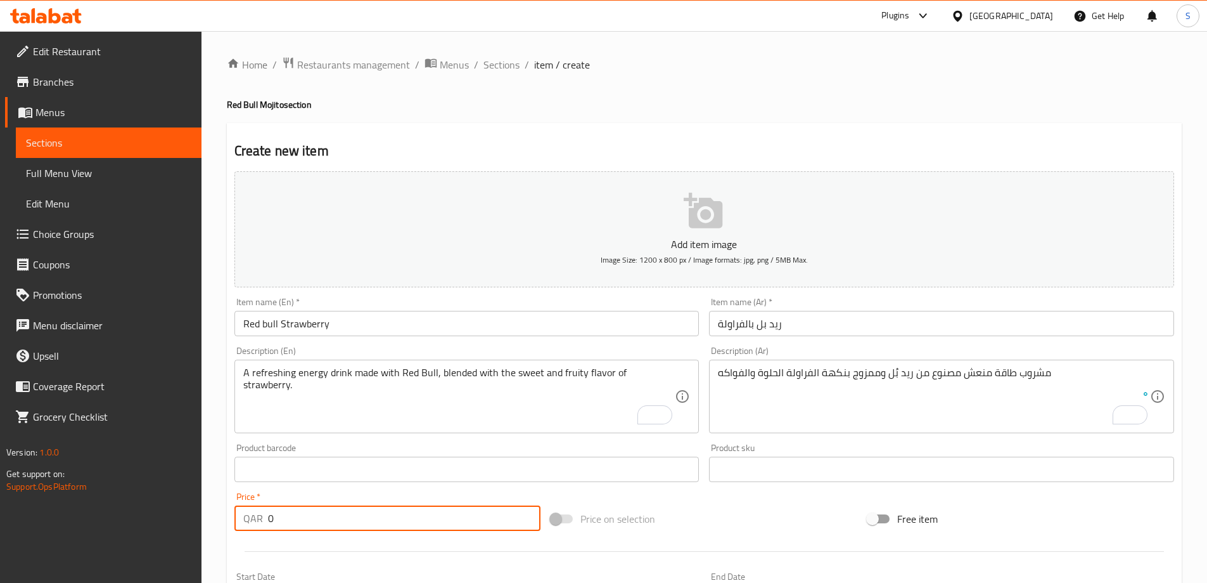
drag, startPoint x: 281, startPoint y: 516, endPoint x: 221, endPoint y: 517, distance: 59.6
click at [221, 517] on div "Home / Restaurants management / Menus / Sections / item / create Red Bull Mojit…" at bounding box center [705, 463] width 1006 height 865
type input "27"
click at [709, 534] on div "Price on selection" at bounding box center [704, 518] width 317 height 34
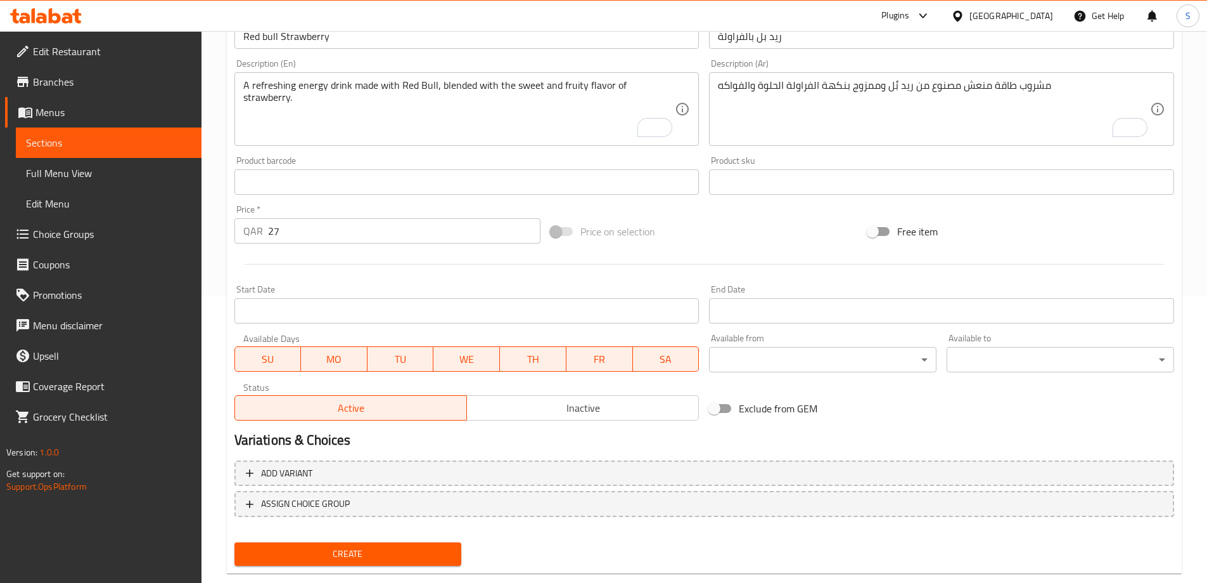
scroll to position [313, 0]
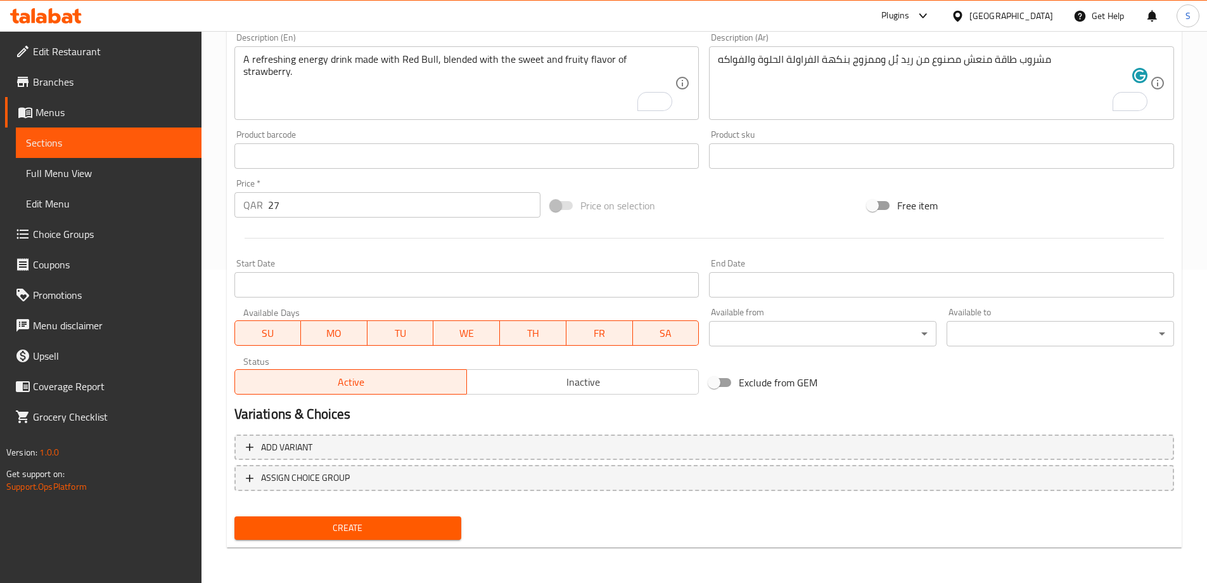
click at [371, 534] on span "Create" at bounding box center [348, 528] width 207 height 16
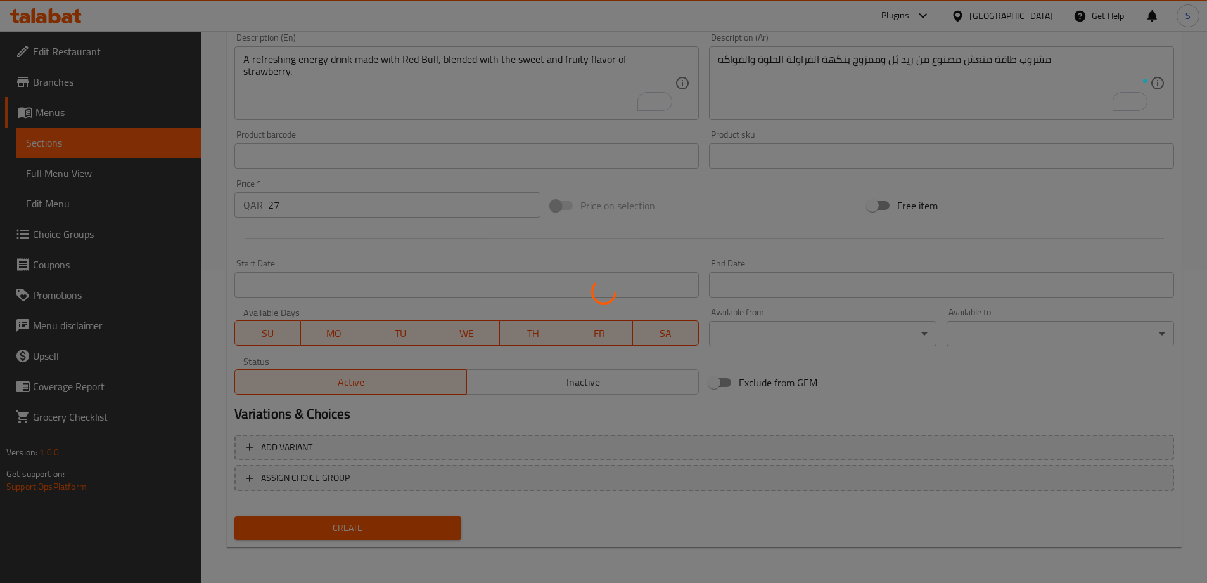
type input "0"
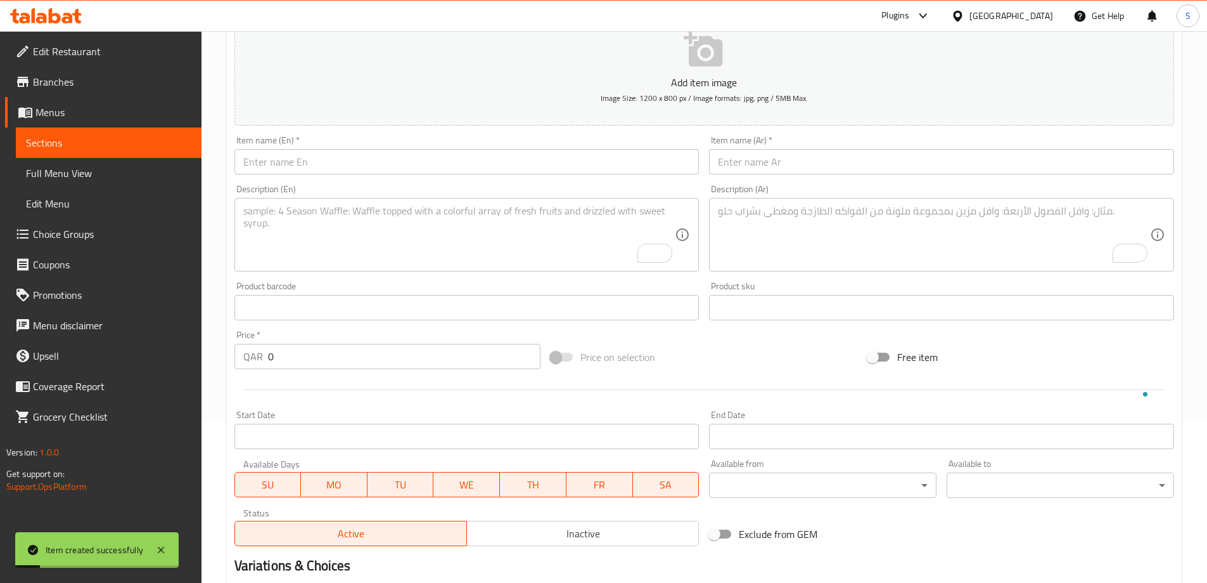
scroll to position [0, 0]
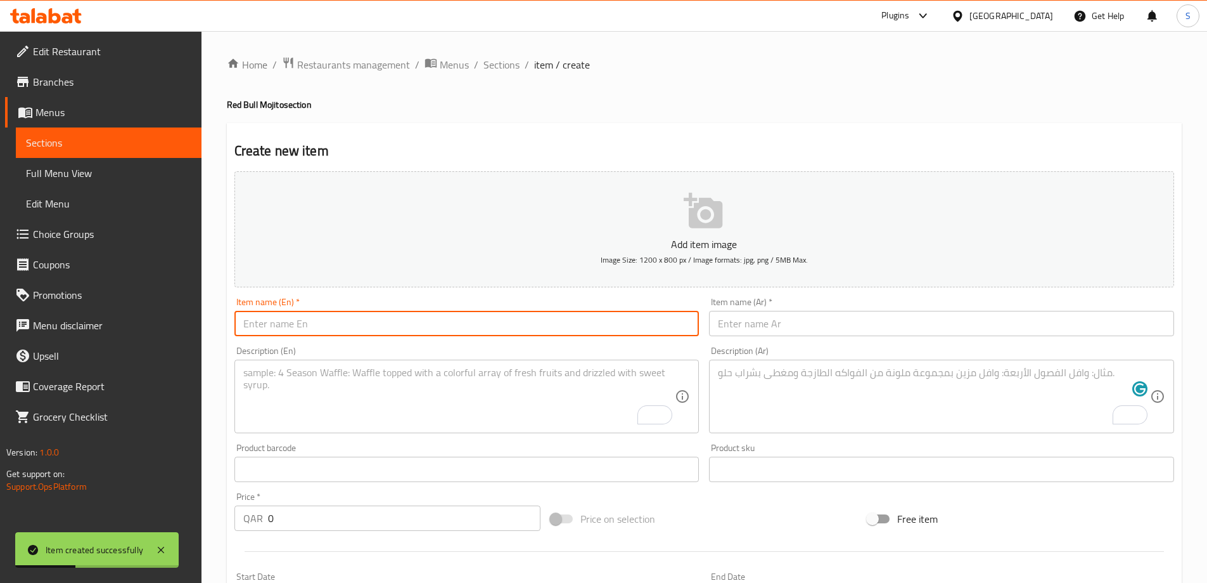
click at [370, 323] on input "text" at bounding box center [467, 323] width 465 height 25
paste input "Red bull Passion Fruit"
type input "Red bull Passion Fruit"
click at [513, 372] on textarea "To enrich screen reader interactions, please activate Accessibility in Grammarl…" at bounding box center [459, 396] width 432 height 60
paste textarea "A vital energy drink made from Red Bull and blended with tropical and tangy pas…"
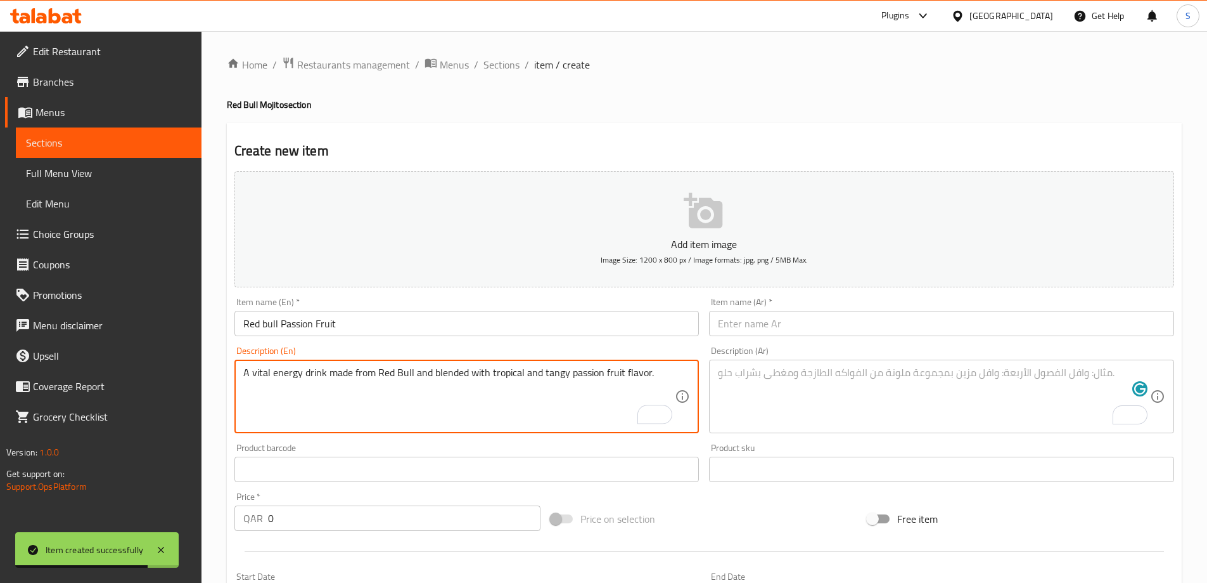
type textarea "A vital energy drink made from Red Bull and blended with tropical and tangy pas…"
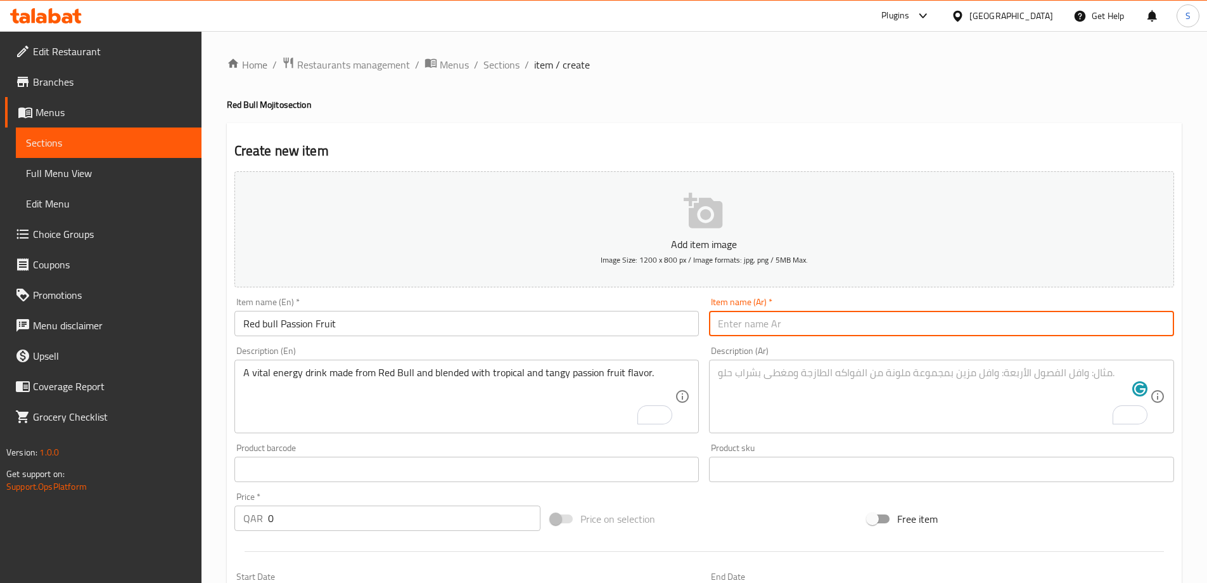
click at [816, 323] on input "text" at bounding box center [941, 323] width 465 height 25
paste input "ريد بُل بفاكهة الماراكوجا"
type input "ريد بُل باشن فروت"
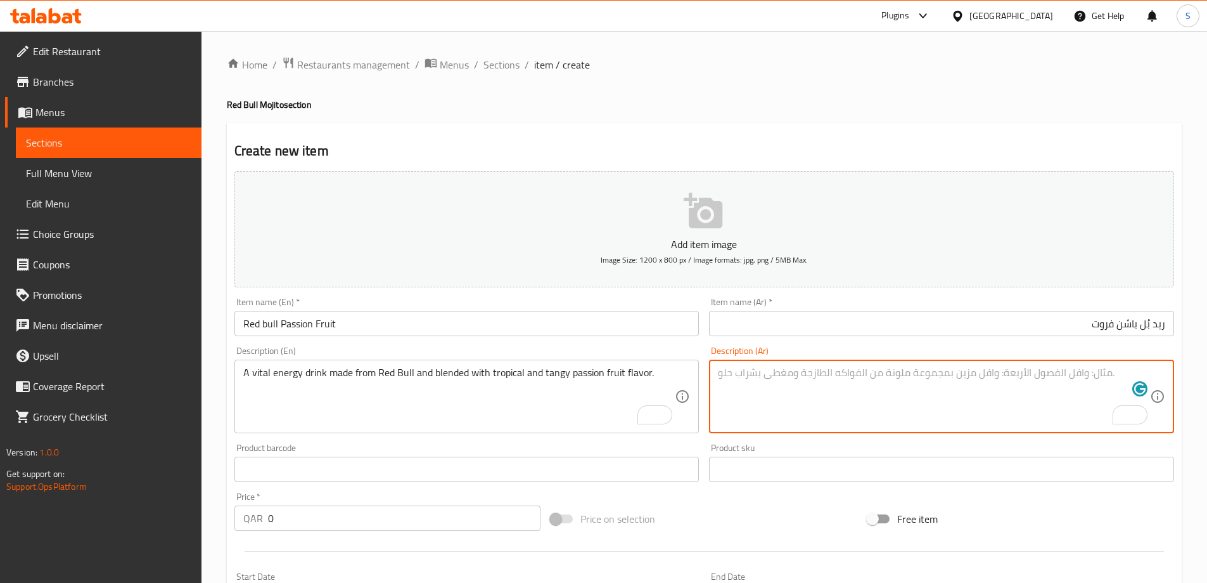
click at [908, 410] on textarea "To enrich screen reader interactions, please activate Accessibility in Grammarl…" at bounding box center [934, 396] width 432 height 60
paste textarea "مشروب طاقة حيوي مصنوع من ريد بُل وممزوج بنكهة الماراكوجا الاستوائية والحامضية"
type textarea "مشروب طاقة حيوي مصنوع من ريد بُل وممزوج بنكهة الماراكوجا الاستوائية والحامضية"
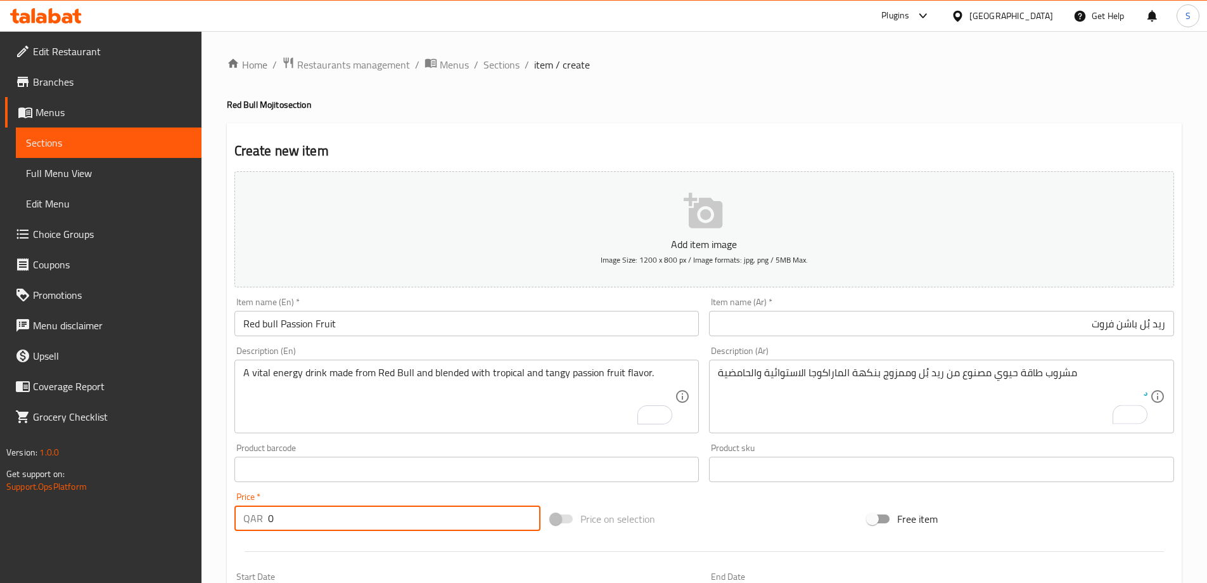
drag, startPoint x: 334, startPoint y: 515, endPoint x: 155, endPoint y: 501, distance: 179.9
click at [155, 501] on div "Edit Restaurant Branches Menus Sections Full Menu View Edit Menu Choice Groups …" at bounding box center [603, 463] width 1207 height 865
type input "27"
click at [775, 523] on div "Price on selection" at bounding box center [704, 518] width 317 height 34
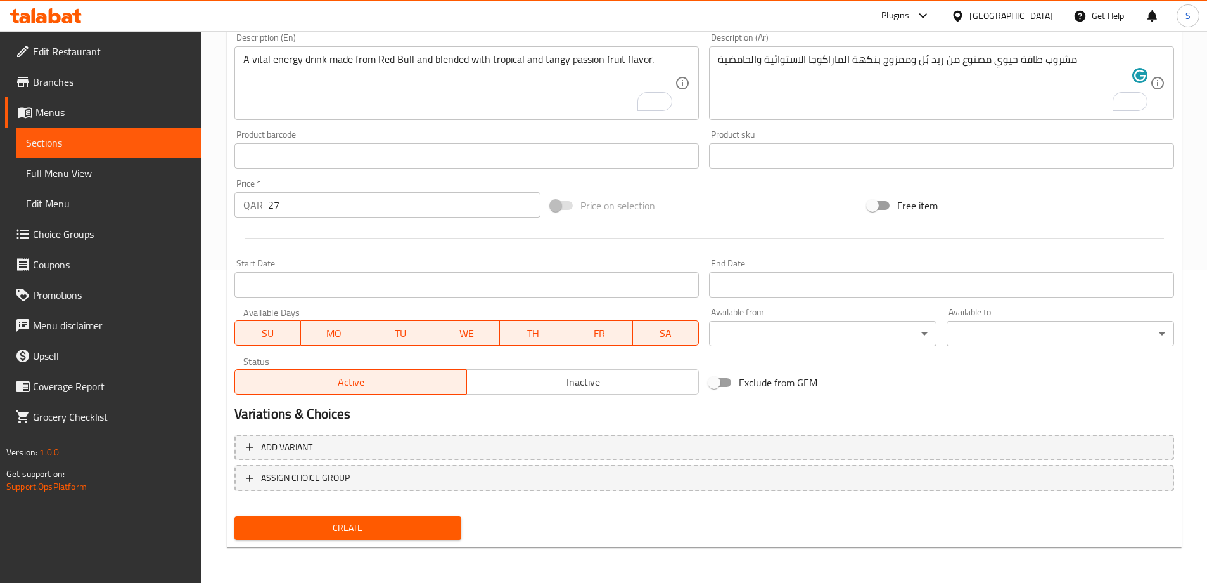
click at [335, 536] on span "Create" at bounding box center [348, 528] width 207 height 16
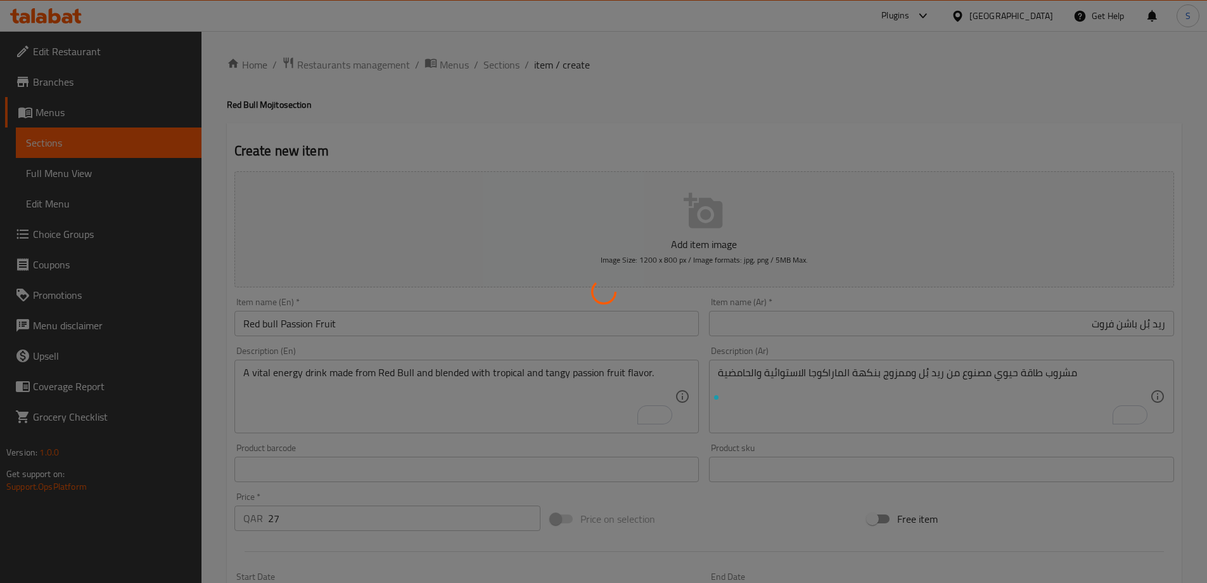
type input "0"
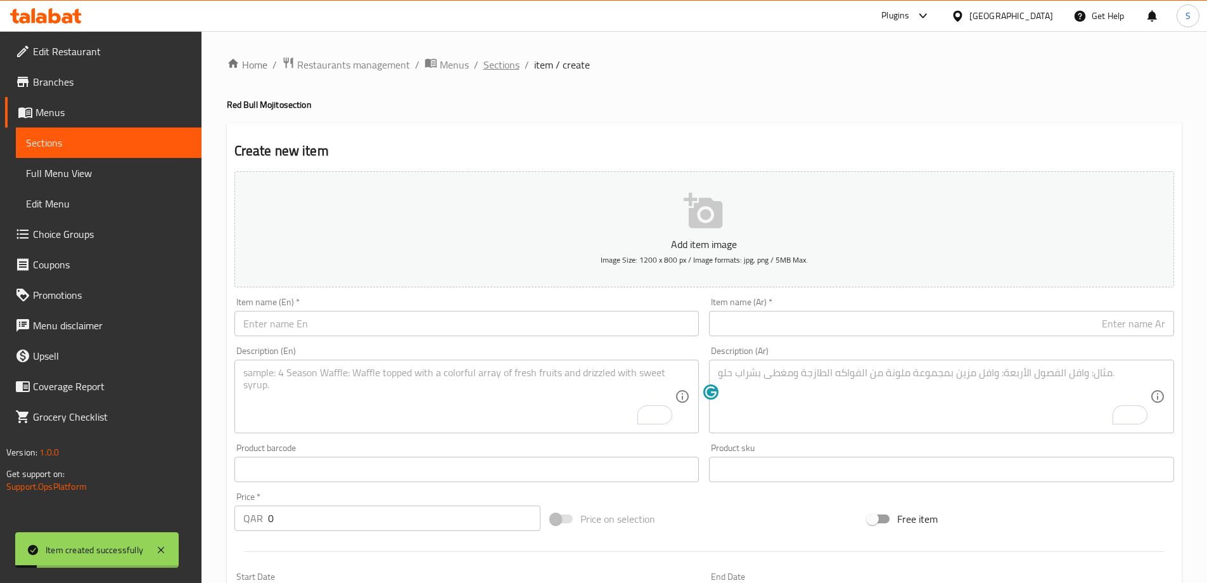
click at [494, 57] on span "Sections" at bounding box center [502, 64] width 36 height 15
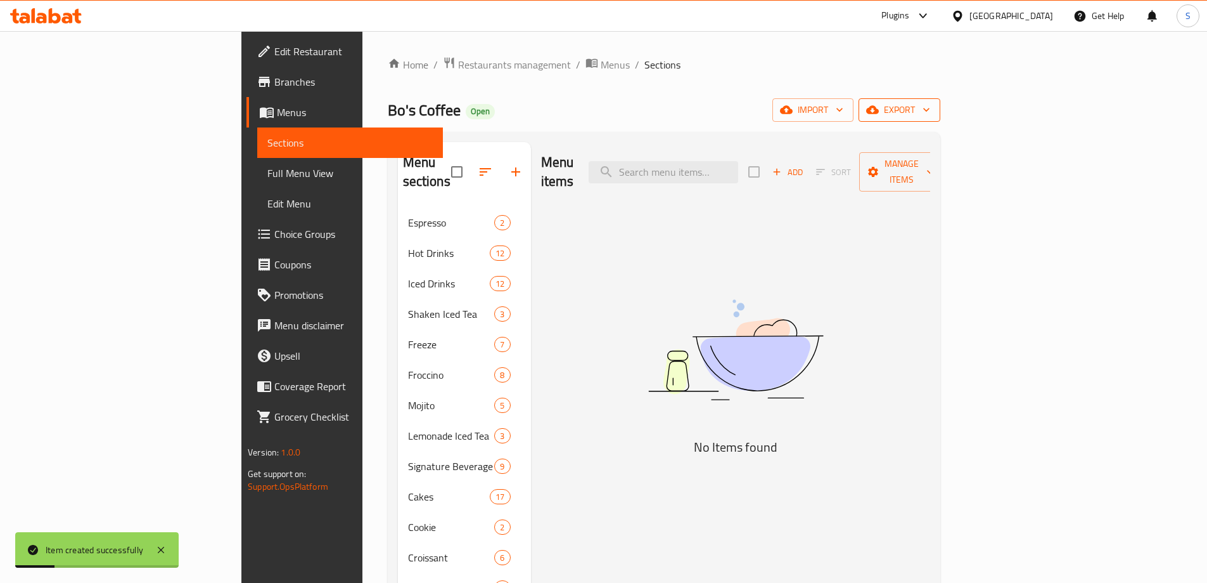
click at [930, 117] on span "export" at bounding box center [899, 110] width 61 height 16
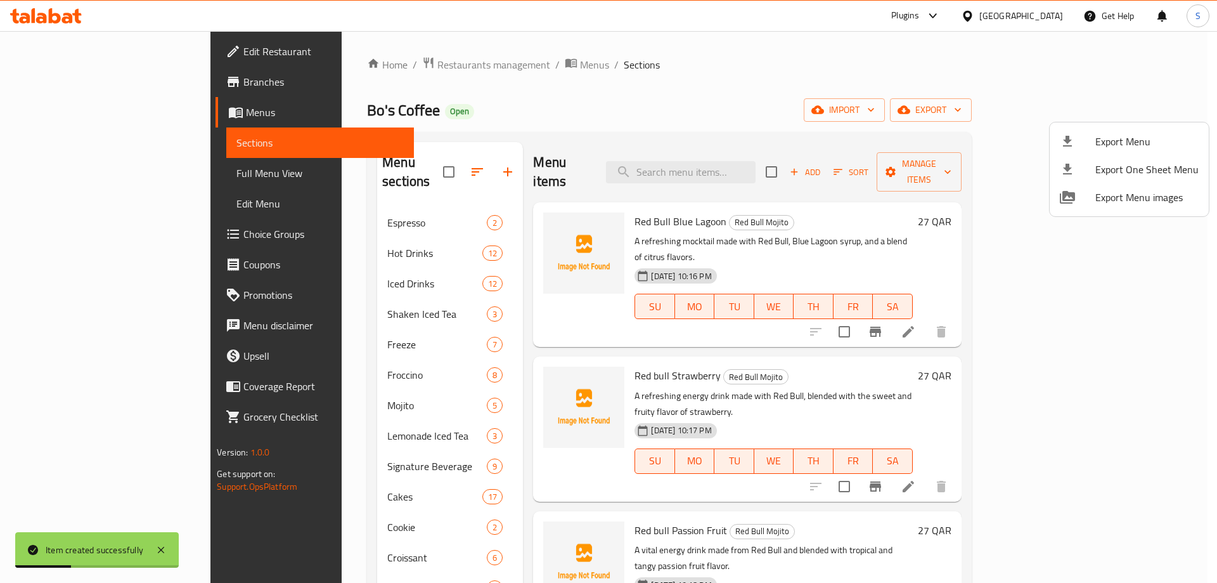
click at [1108, 134] on span "Export Menu" at bounding box center [1146, 141] width 103 height 15
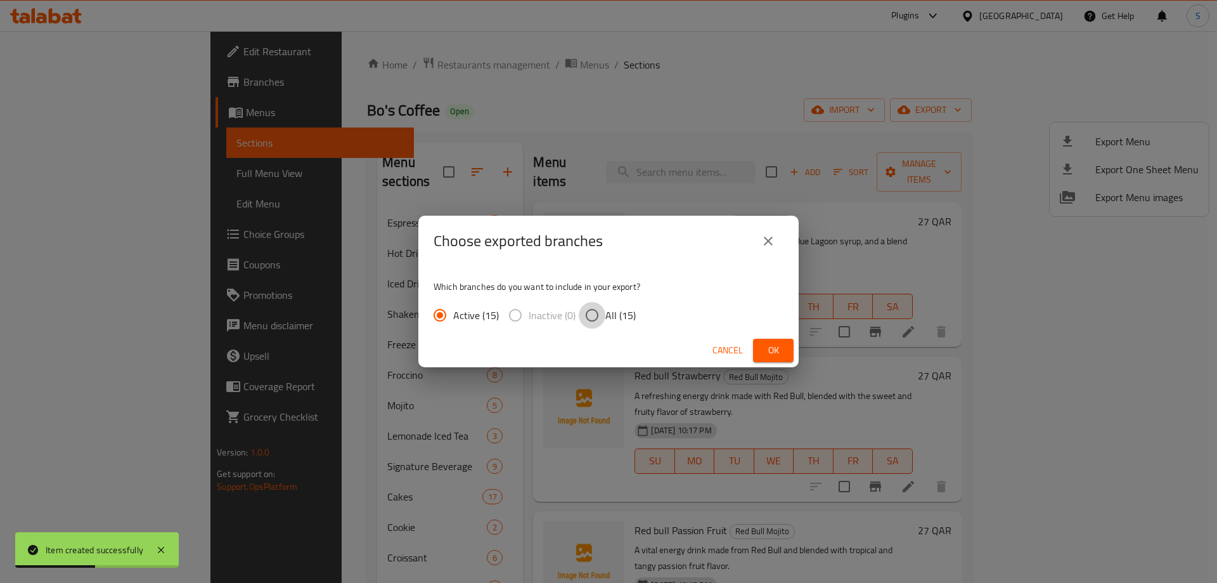
click at [591, 314] on input "All (15)" at bounding box center [592, 315] width 27 height 27
radio input "true"
click at [780, 345] on span "Ok" at bounding box center [773, 350] width 20 height 16
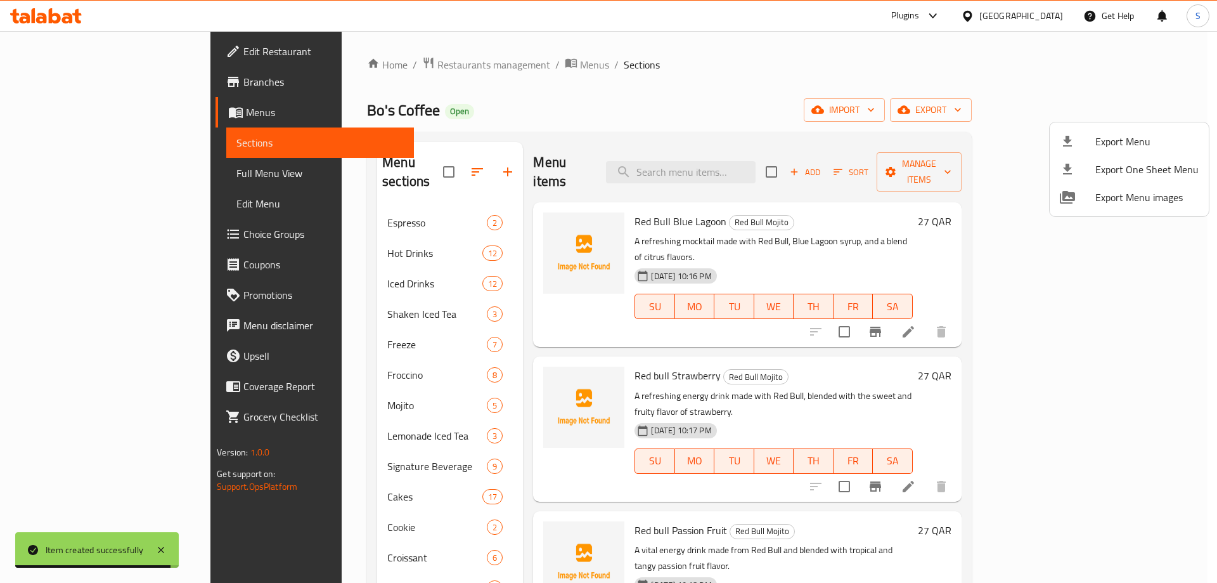
click at [269, 398] on div at bounding box center [608, 291] width 1217 height 583
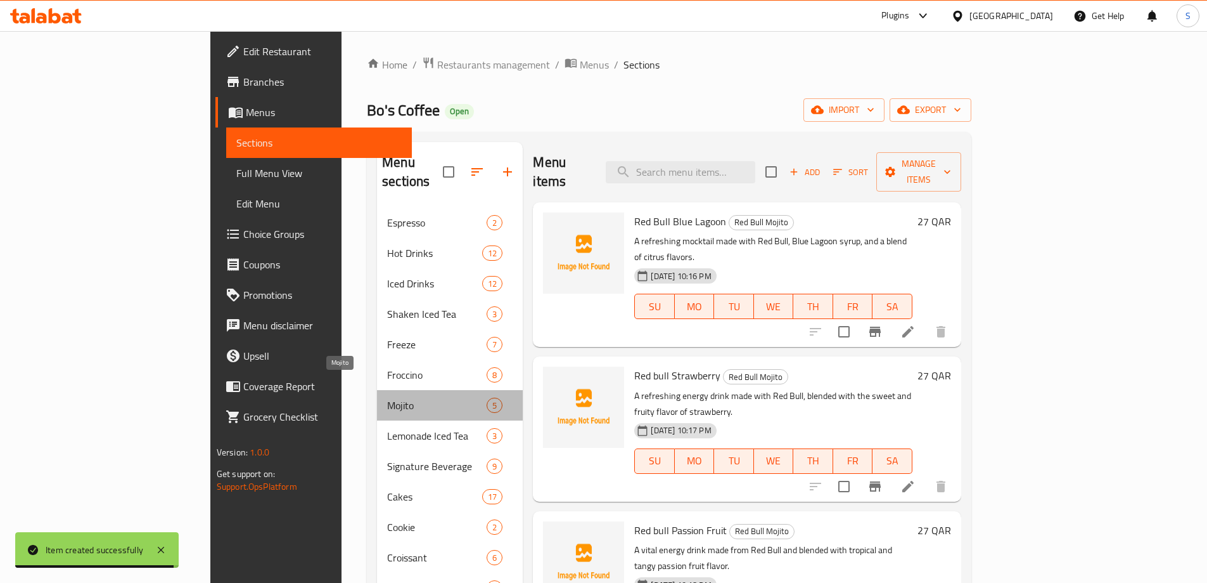
click at [387, 397] on span "Mojito" at bounding box center [437, 404] width 100 height 15
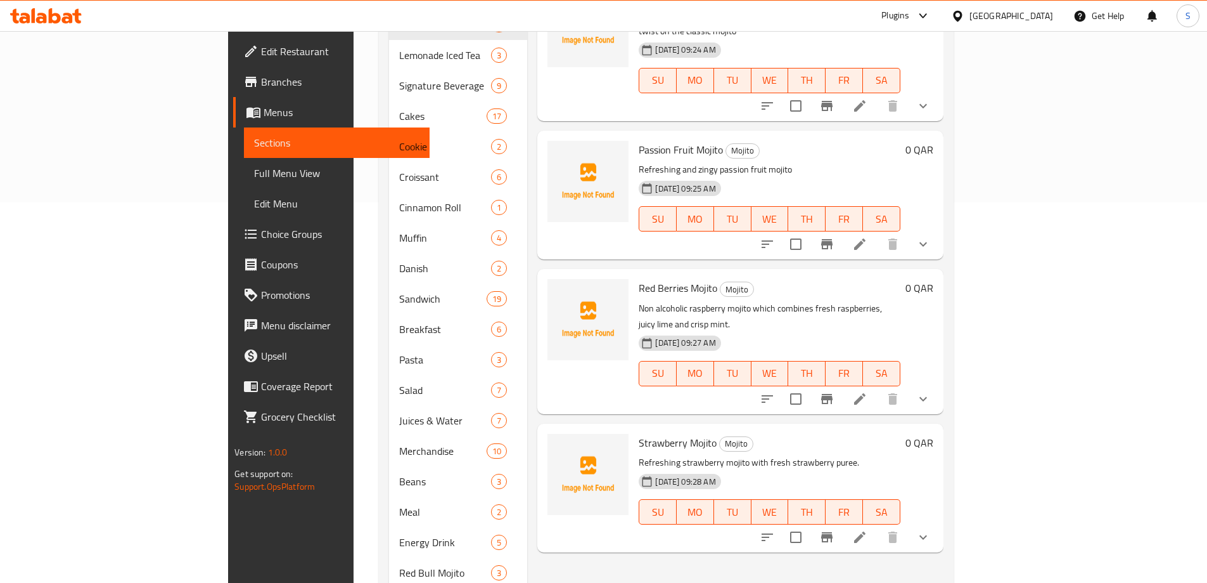
scroll to position [407, 0]
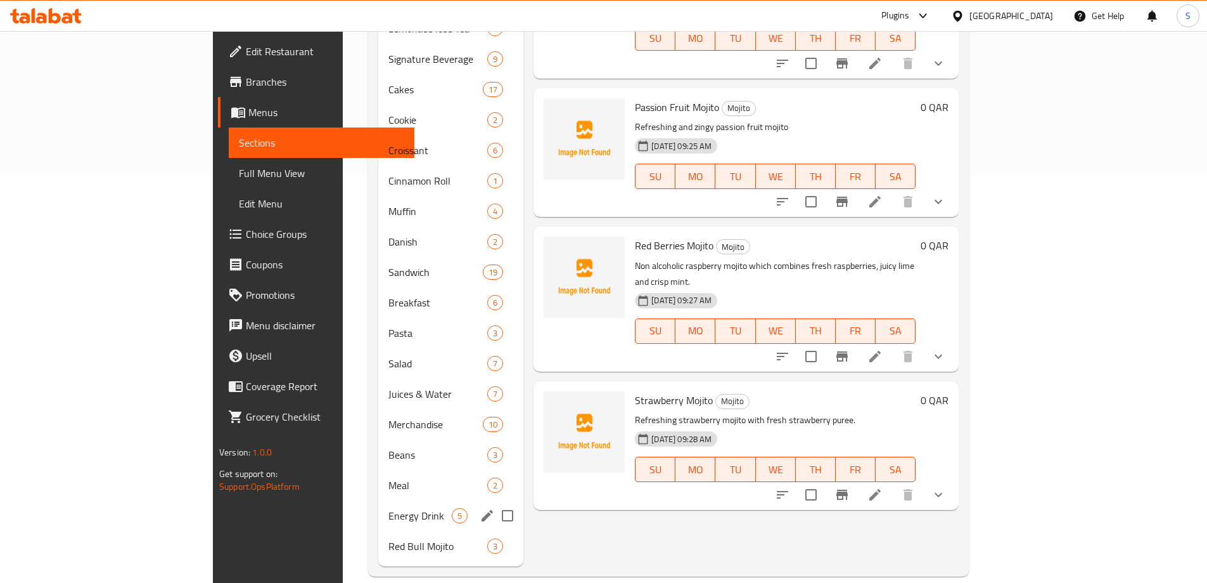
click at [378, 500] on div "Energy Drink 5" at bounding box center [450, 515] width 145 height 30
